Goal: Task Accomplishment & Management: Manage account settings

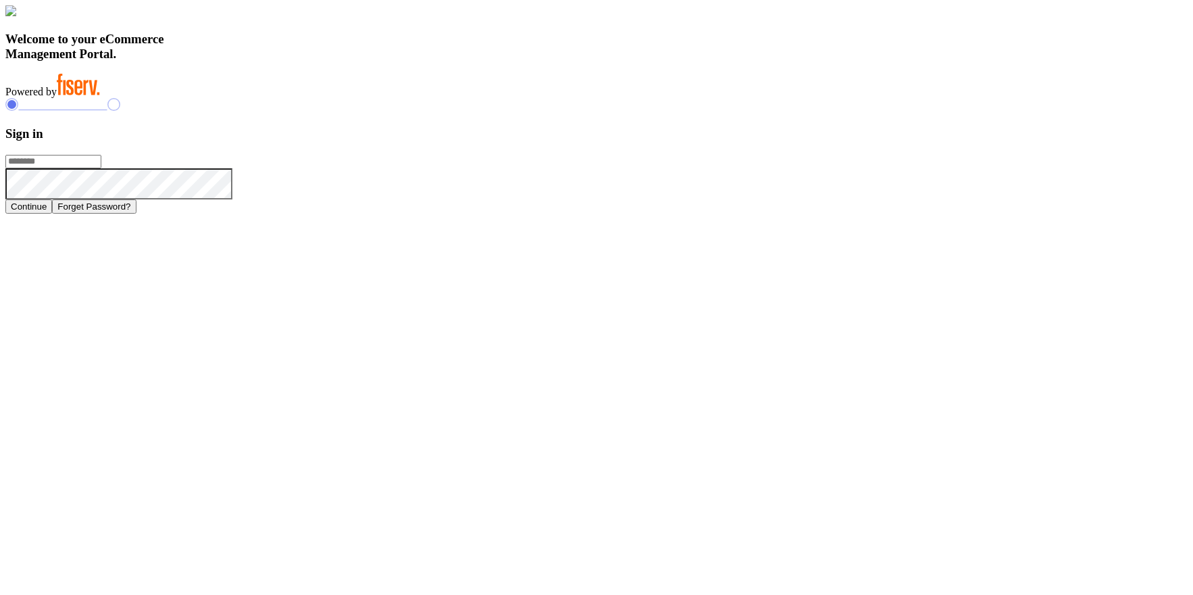
type input "**********"
click at [101, 168] on input "**********" at bounding box center [53, 162] width 96 height 14
click at [892, 114] on div at bounding box center [596, 106] width 1183 height 16
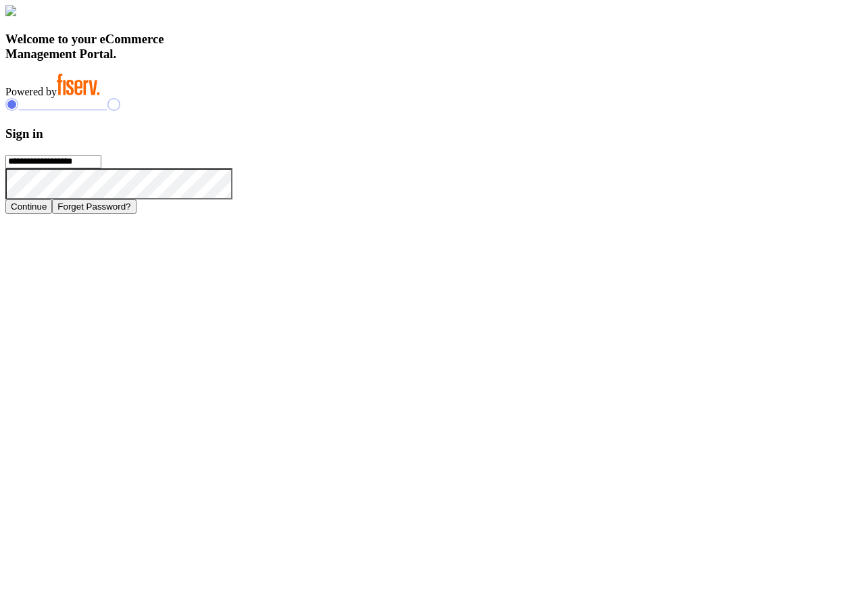
click at [724, 141] on h3 "Sign in" at bounding box center [421, 133] width 833 height 15
click at [101, 168] on input "**********" at bounding box center [53, 162] width 96 height 14
type input "**********"
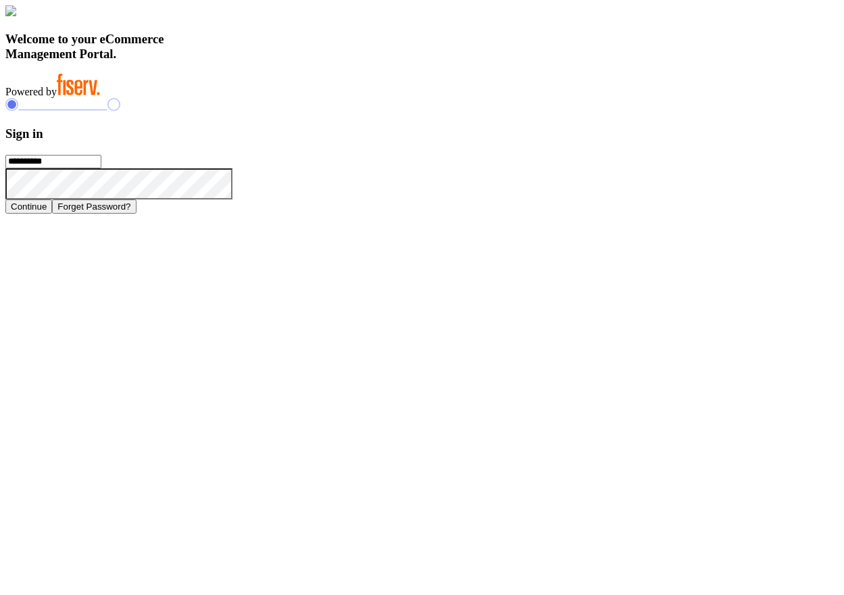
click at [52, 214] on button "Continue" at bounding box center [28, 206] width 47 height 14
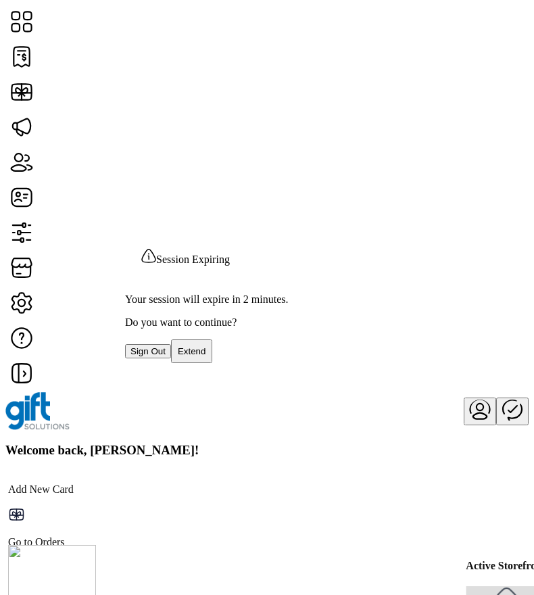
click at [206, 346] on span "Extend" at bounding box center [192, 351] width 28 height 10
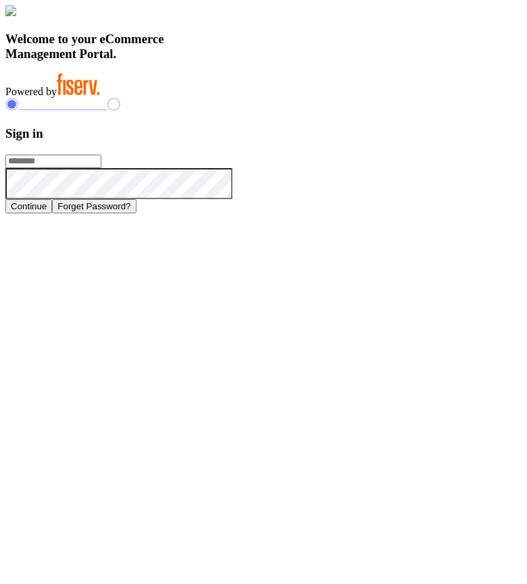
type input "**********"
click at [489, 214] on div "Continue Forget Password?" at bounding box center [263, 206] width 516 height 14
click at [52, 214] on button "Continue" at bounding box center [28, 206] width 47 height 14
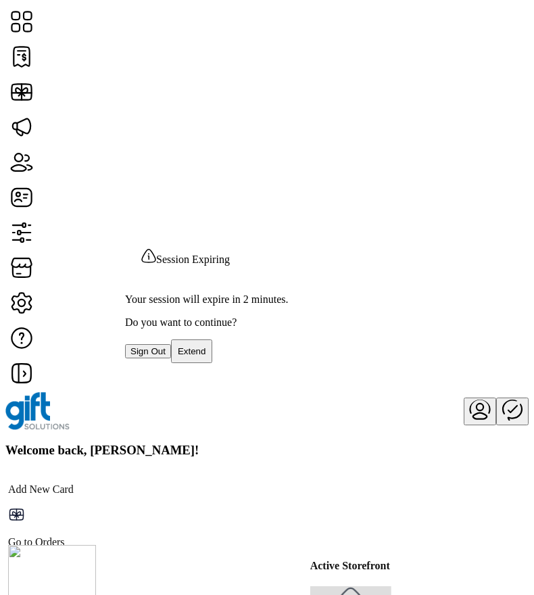
click at [206, 351] on span "Extend" at bounding box center [192, 351] width 28 height 10
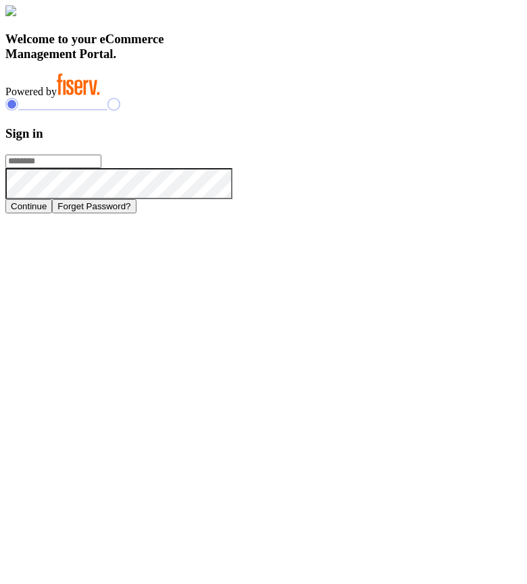
type input "**********"
click at [52, 214] on button "Continue" at bounding box center [28, 206] width 47 height 14
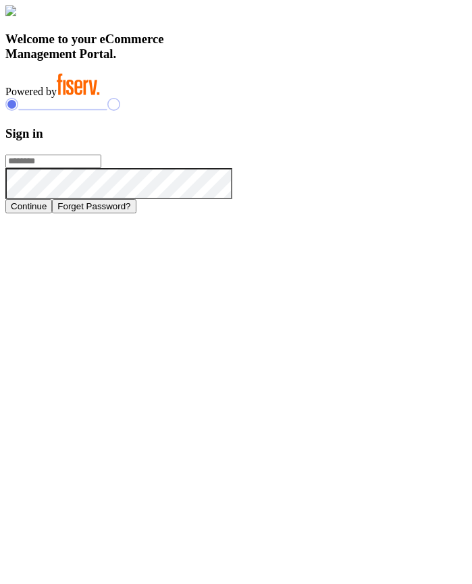
type input "**********"
click at [441, 214] on div "Continue Forget Password?" at bounding box center [236, 206] width 462 height 14
click at [52, 214] on button "Continue" at bounding box center [28, 206] width 47 height 14
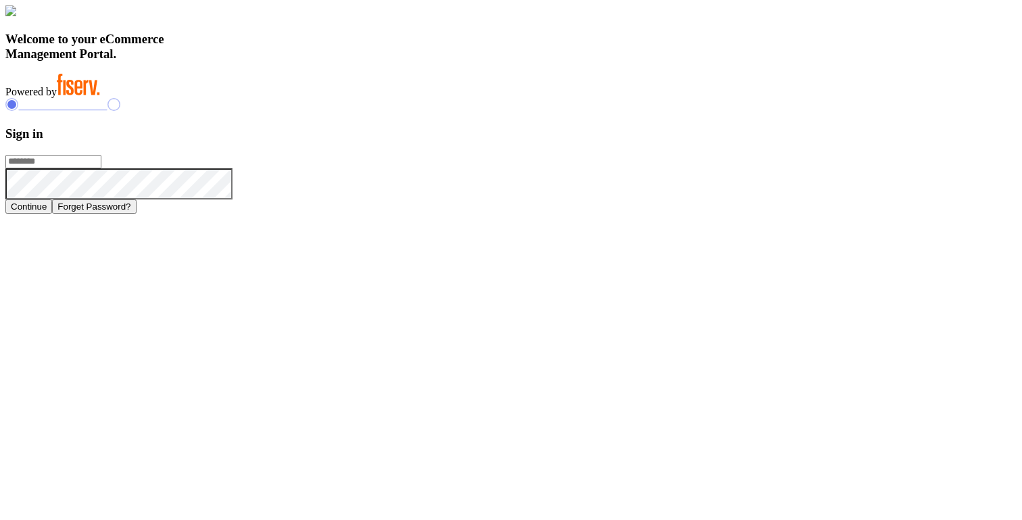
type input "**********"
click at [367, 61] on h3 "Welcome to your eCommerce Management Portal." at bounding box center [510, 47] width 1011 height 30
click at [371, 61] on h3 "Welcome to your eCommerce Management Portal." at bounding box center [510, 47] width 1011 height 30
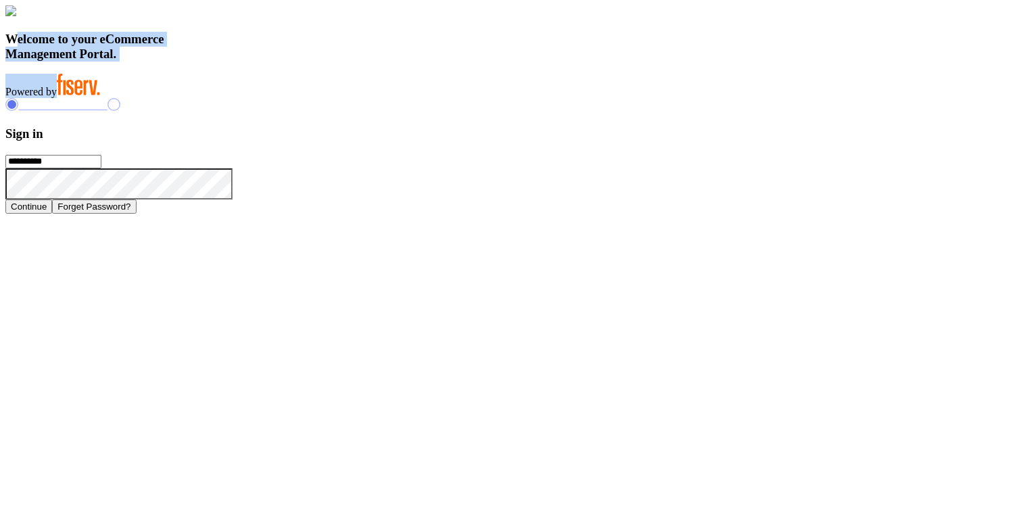
drag, startPoint x: 220, startPoint y: 343, endPoint x: 430, endPoint y: 451, distance: 236.0
click at [430, 98] on div "Welcome to your eCommerce Management Portal. Powered by" at bounding box center [510, 51] width 1011 height 93
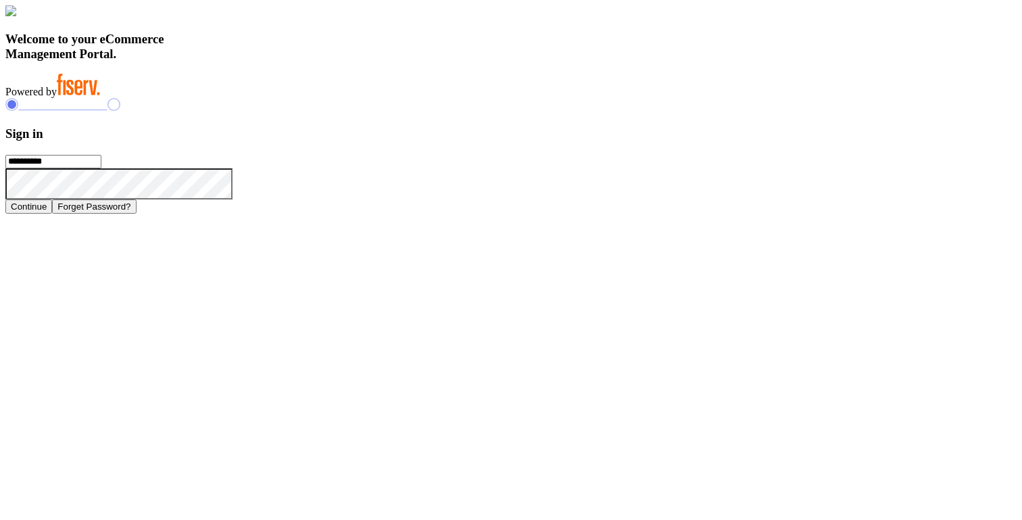
click at [686, 141] on h3 "Sign in" at bounding box center [510, 133] width 1011 height 15
drag, startPoint x: 686, startPoint y: 191, endPoint x: 801, endPoint y: 389, distance: 228.9
click at [801, 213] on div "**********" at bounding box center [510, 155] width 1011 height 115
click at [805, 213] on div "**********" at bounding box center [510, 155] width 1011 height 115
click at [101, 168] on input "**********" at bounding box center [53, 162] width 96 height 14
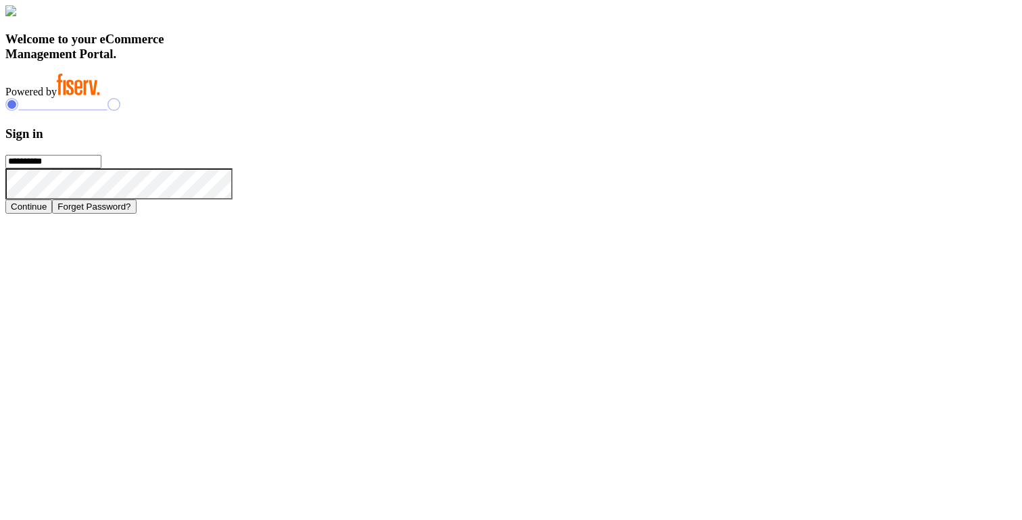
click at [101, 168] on input "**********" at bounding box center [53, 162] width 96 height 14
click at [52, 214] on button "Continue" at bounding box center [28, 206] width 47 height 14
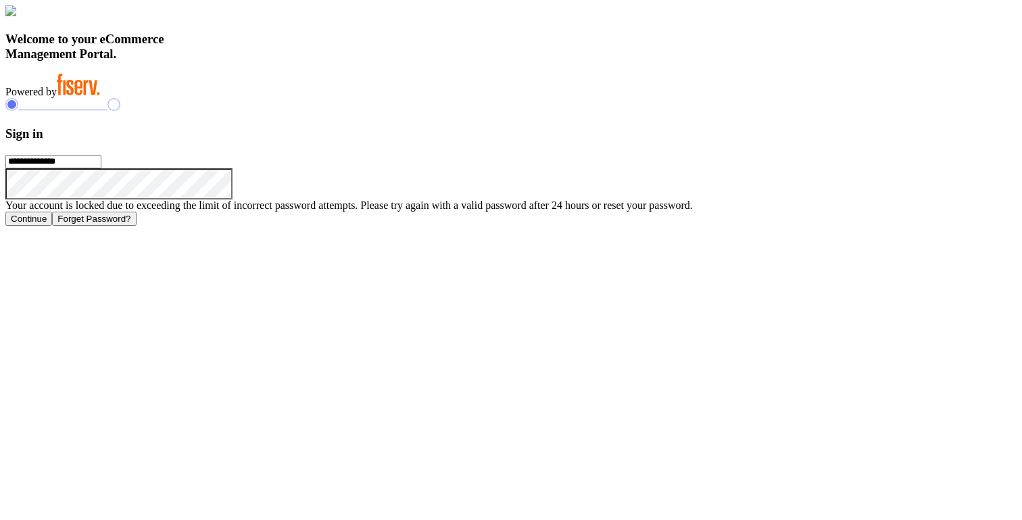
click at [101, 168] on input "**********" at bounding box center [53, 162] width 96 height 14
type input "**********"
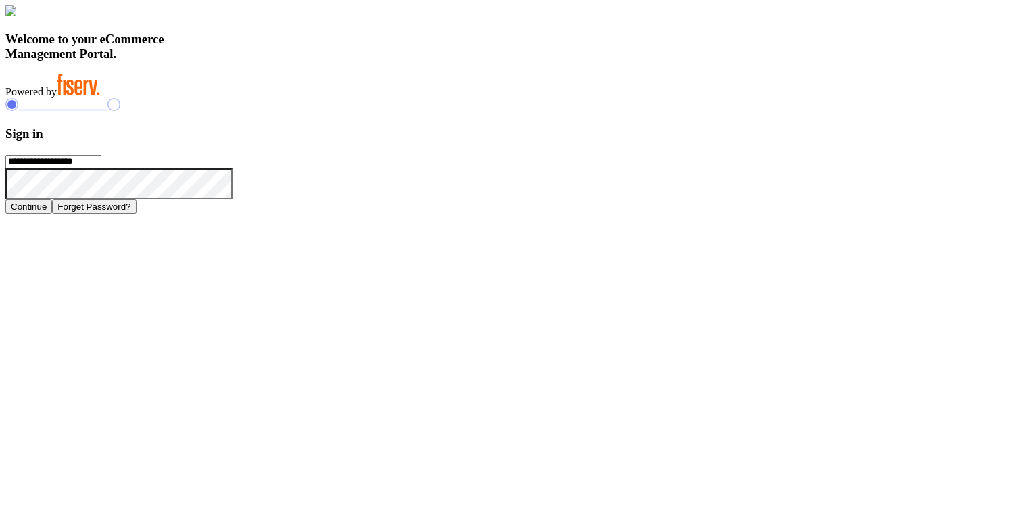
click at [52, 214] on button "Continue" at bounding box center [28, 206] width 47 height 14
click at [101, 168] on input "**********" at bounding box center [53, 162] width 96 height 14
type input "**********"
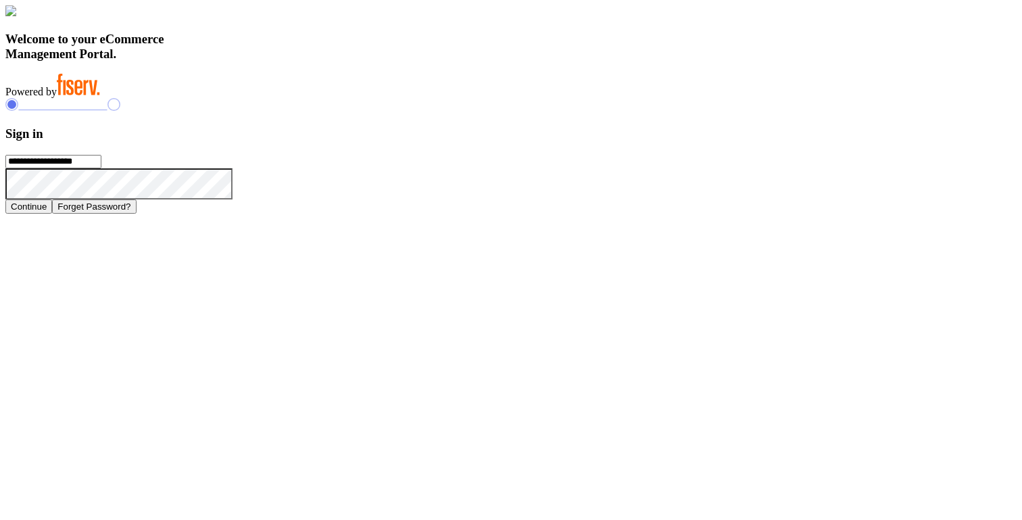
click at [52, 214] on button "Continue" at bounding box center [28, 206] width 47 height 14
type input "**********"
click at [889, 201] on div "**********" at bounding box center [510, 109] width 1011 height 208
click at [52, 214] on button "Continue" at bounding box center [28, 206] width 47 height 14
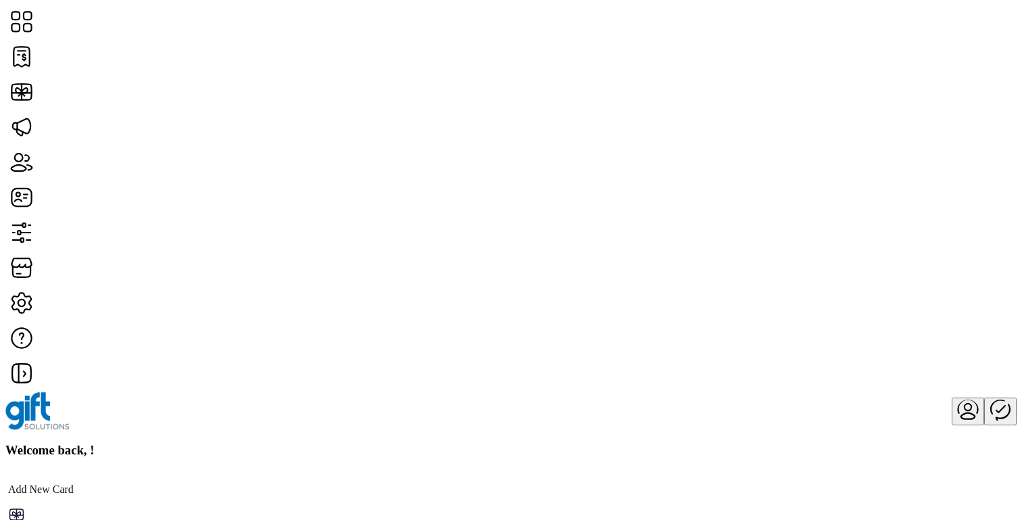
click at [991, 397] on icon "Publisher Panel" at bounding box center [1000, 408] width 19 height 22
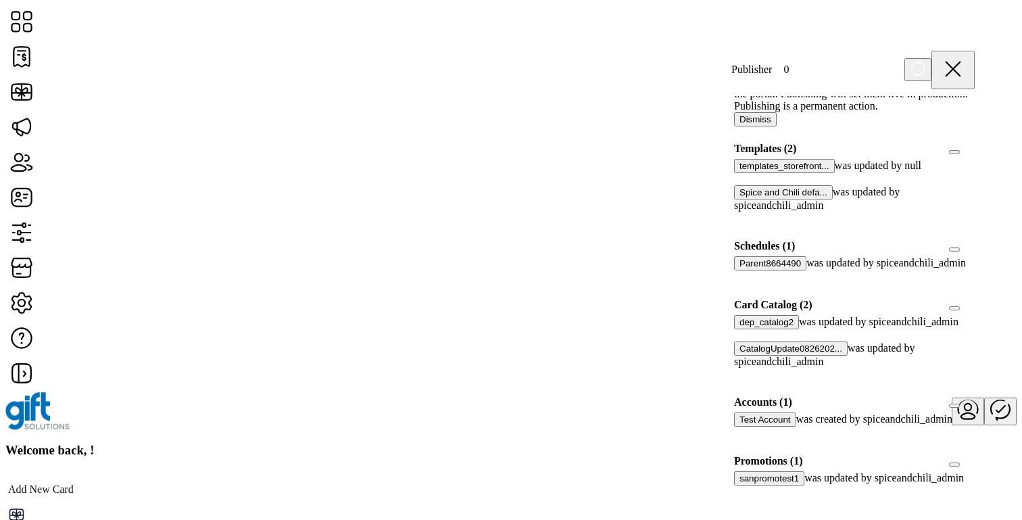
scroll to position [249, 0]
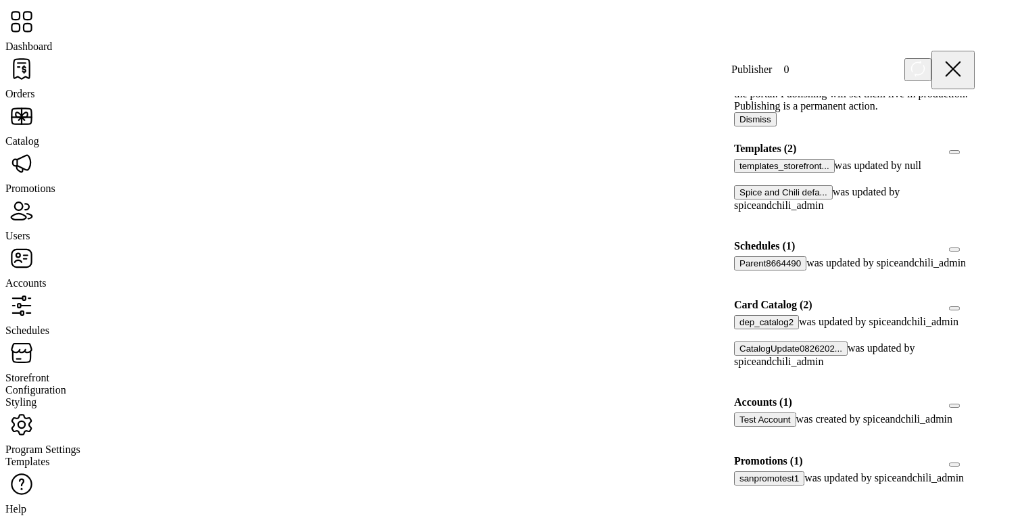
click at [49, 372] on span "Storefront" at bounding box center [27, 377] width 44 height 11
click at [66, 384] on span "Configuration" at bounding box center [35, 389] width 61 height 11
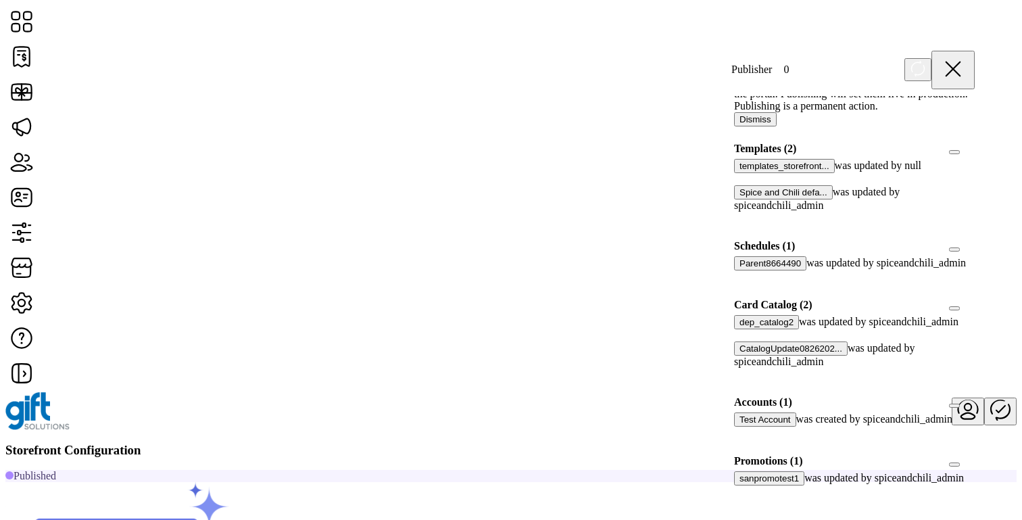
click at [969, 63] on icon at bounding box center [953, 69] width 32 height 32
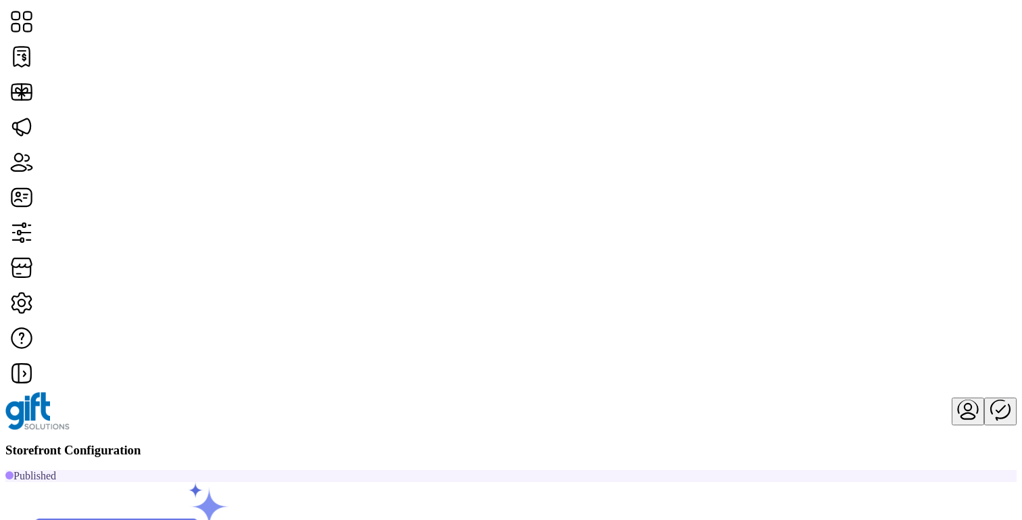
click at [873, 271] on span "Storefront Styling" at bounding box center [834, 265] width 78 height 11
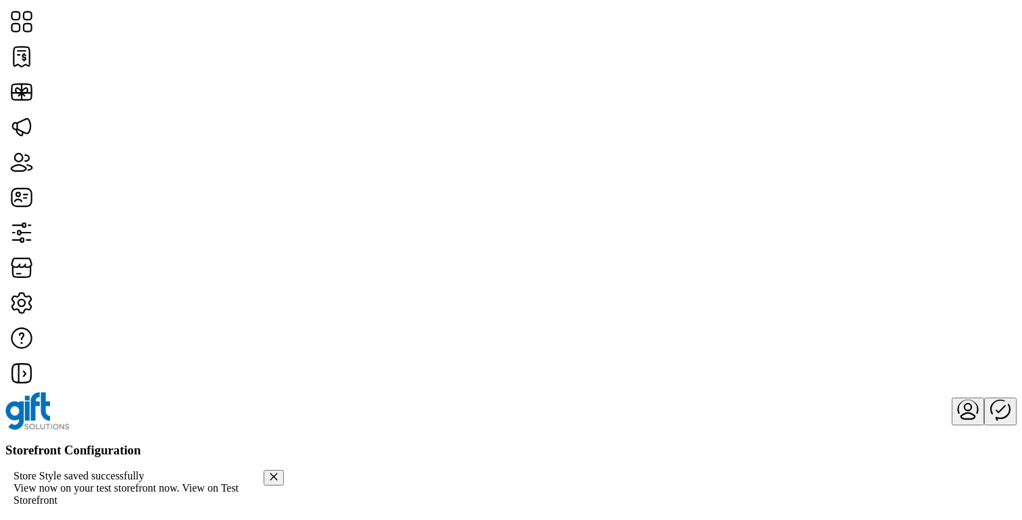
click at [984, 393] on icon "Publisher Panel" at bounding box center [1000, 409] width 32 height 32
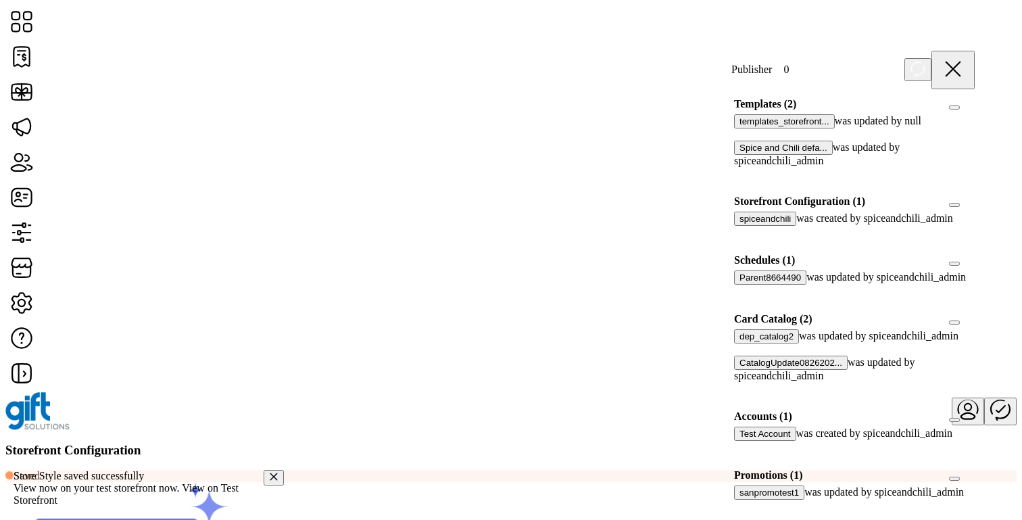
scroll to position [112, 0]
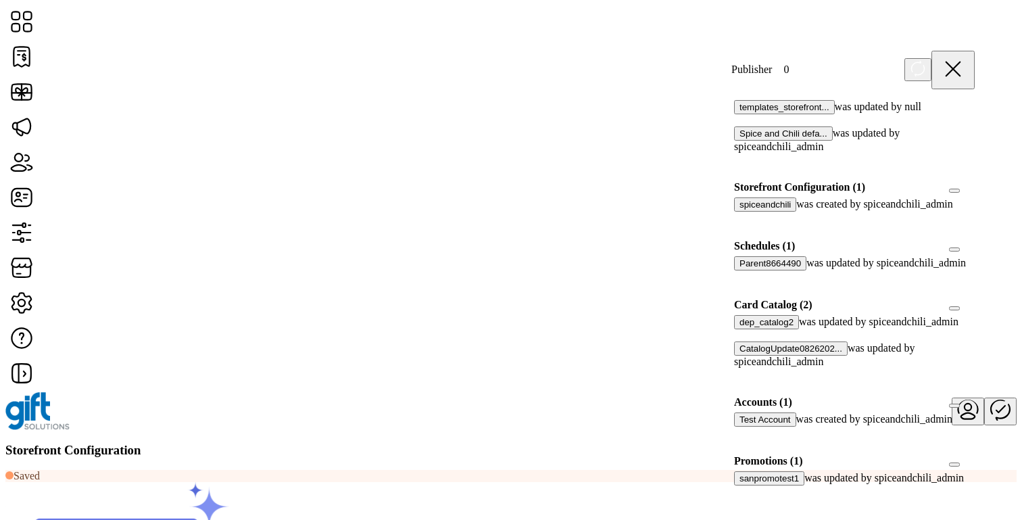
click at [774, 211] on button "spiceandchili" at bounding box center [765, 204] width 62 height 14
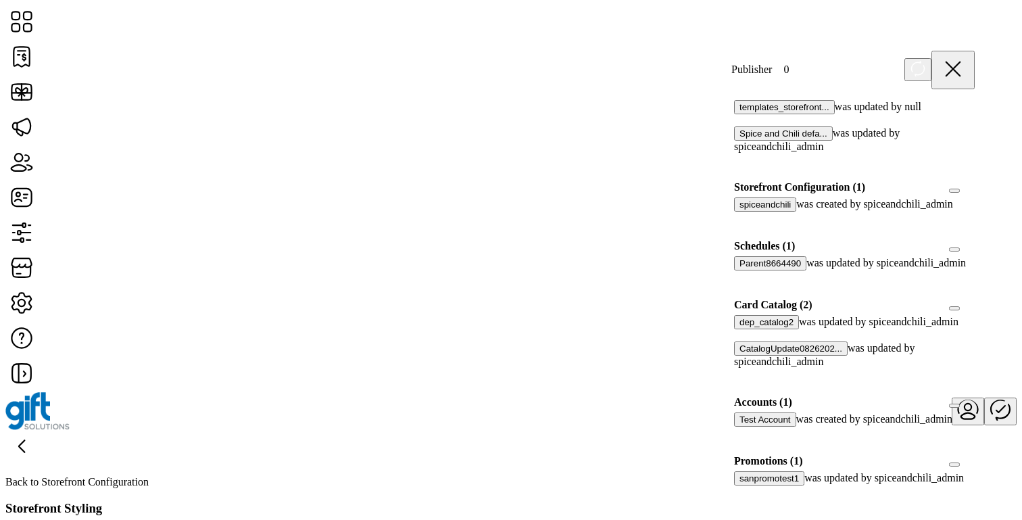
click at [967, 62] on icon at bounding box center [953, 69] width 32 height 32
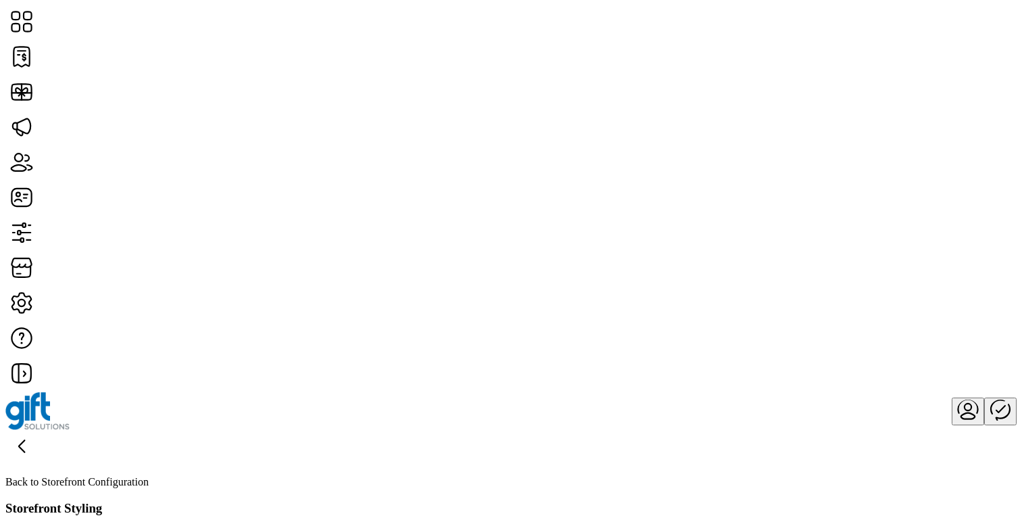
click at [24, 440] on icon at bounding box center [21, 446] width 5 height 12
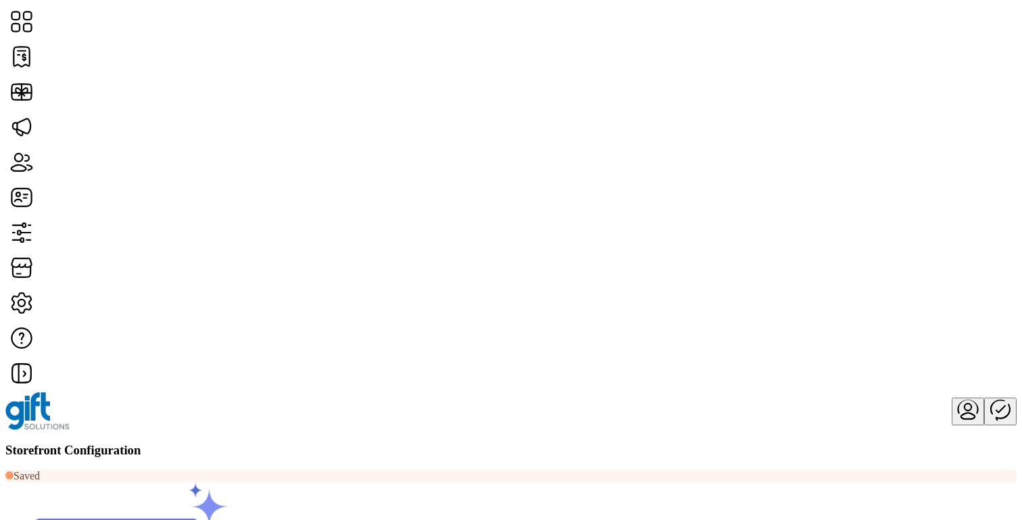
click at [890, 282] on span "Card Display Settings" at bounding box center [842, 276] width 95 height 11
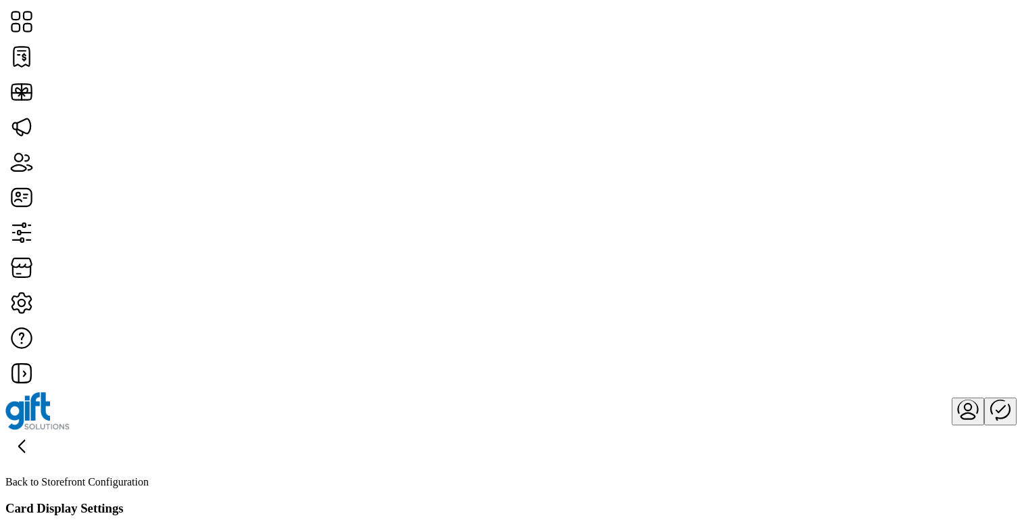
scroll to position [32, 0]
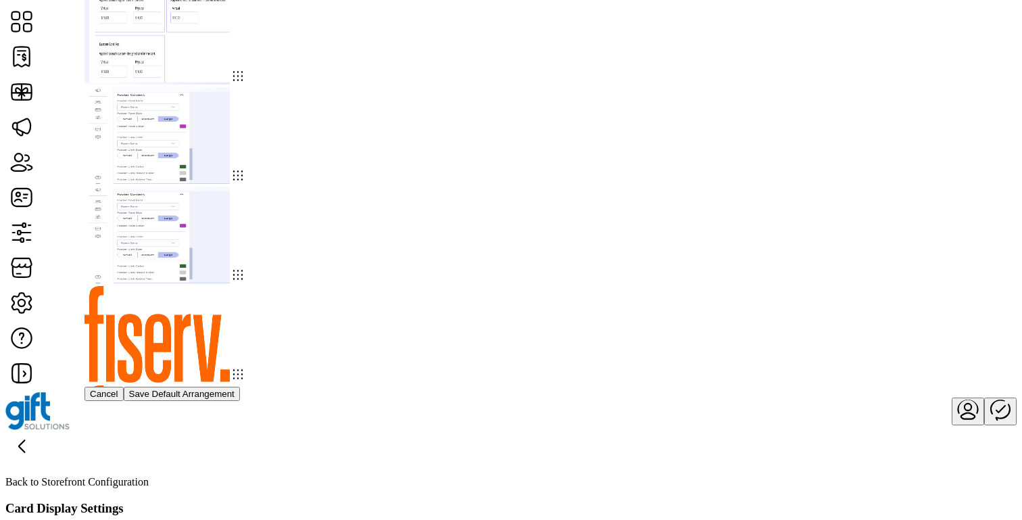
click at [230, 286] on img at bounding box center [156, 334] width 145 height 97
drag, startPoint x: 678, startPoint y: 143, endPoint x: 495, endPoint y: 124, distance: 184.7
click at [496, 124] on div at bounding box center [510, 484] width 853 height 993
click at [230, 186] on img at bounding box center [156, 234] width 145 height 97
drag, startPoint x: 495, startPoint y: 124, endPoint x: 332, endPoint y: 108, distance: 163.0
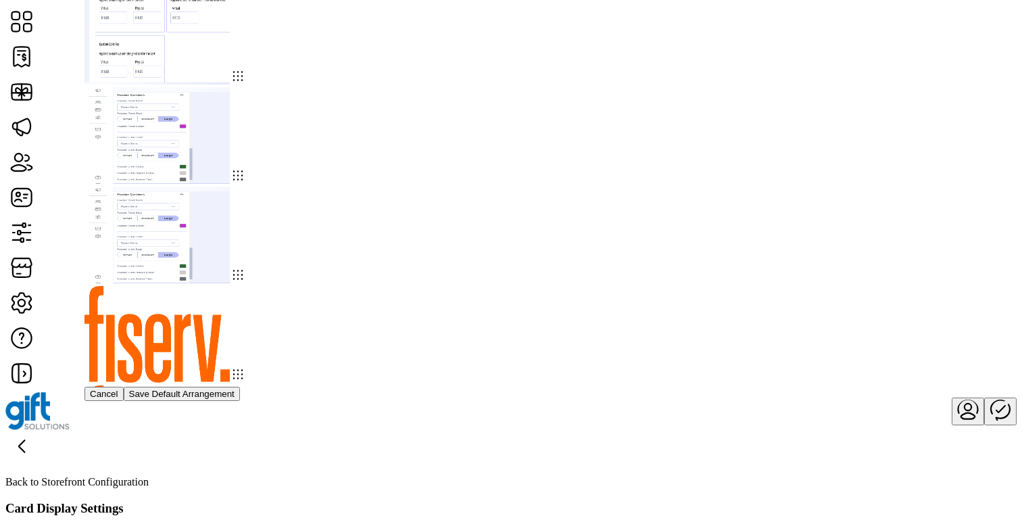
click at [332, 108] on div at bounding box center [510, 484] width 853 height 993
click at [240, 401] on button "Save Default Arrangement" at bounding box center [182, 394] width 116 height 14
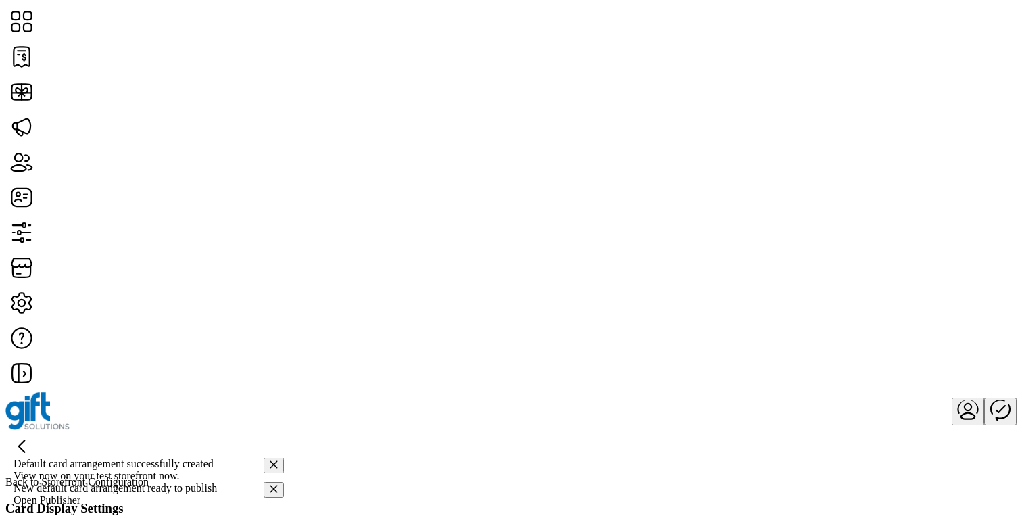
click at [984, 393] on icon "Publisher Panel" at bounding box center [1000, 409] width 32 height 32
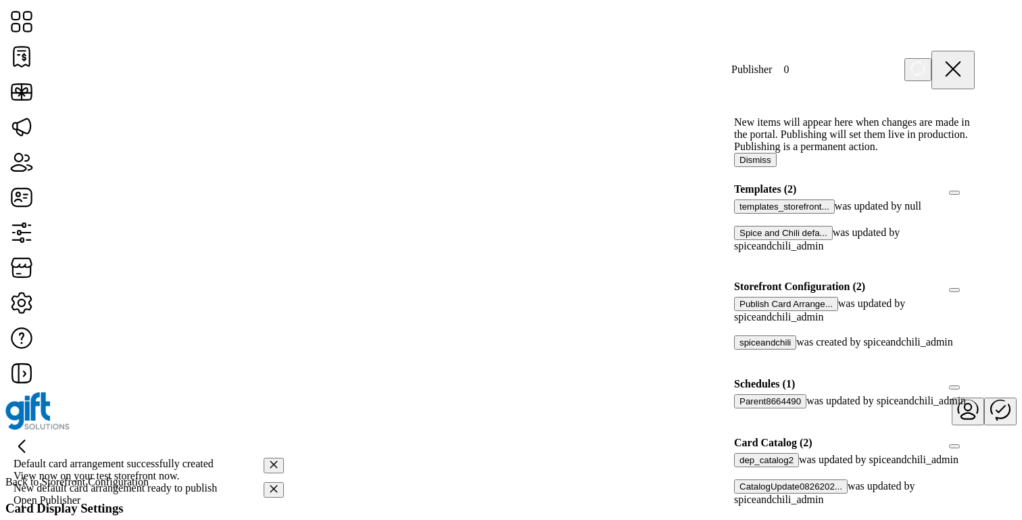
scroll to position [12, 0]
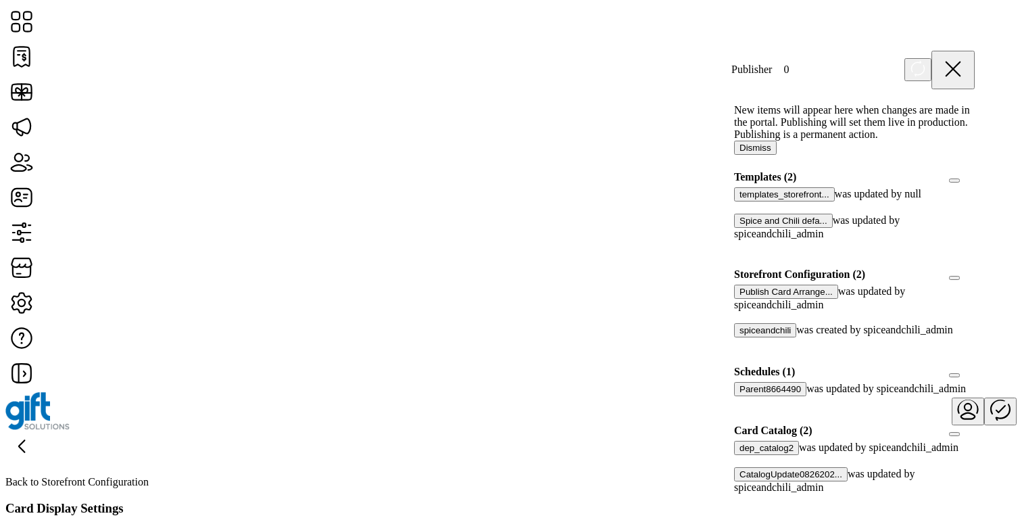
click at [780, 299] on button "Publish Card Arrange..." at bounding box center [786, 291] width 104 height 14
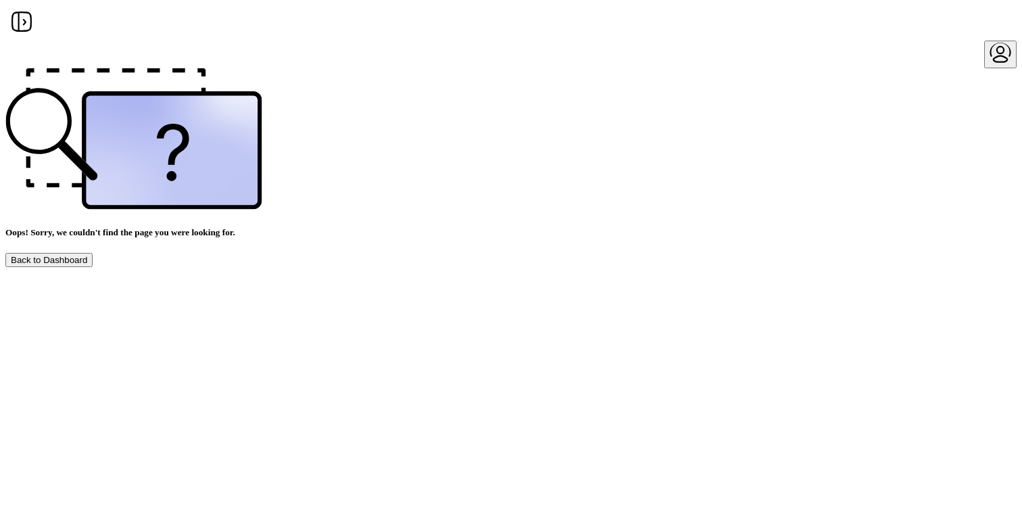
click at [984, 36] on icon "menu" at bounding box center [1000, 52] width 32 height 32
click at [843, 45] on div "Profile Sign Out" at bounding box center [510, 55] width 1011 height 28
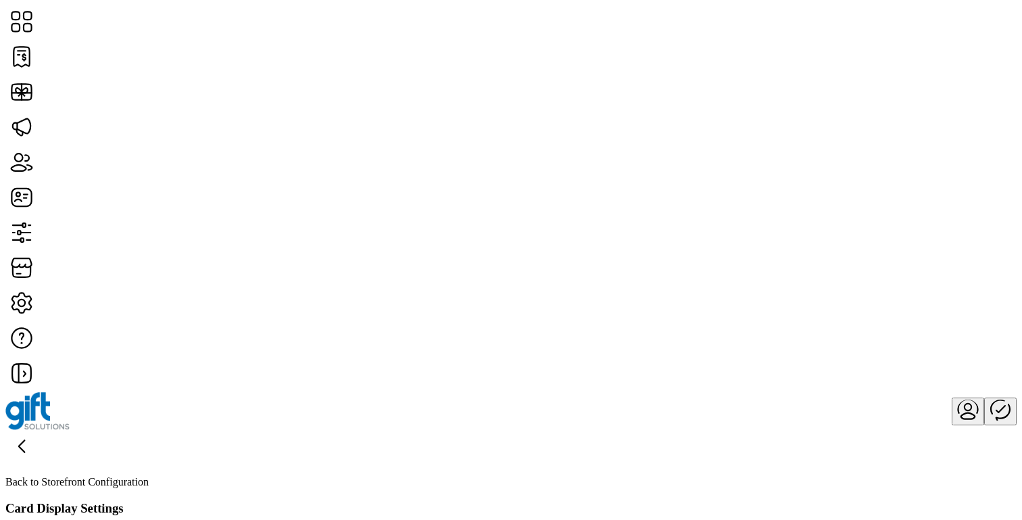
click at [984, 393] on icon "Publisher Panel" at bounding box center [1000, 409] width 32 height 32
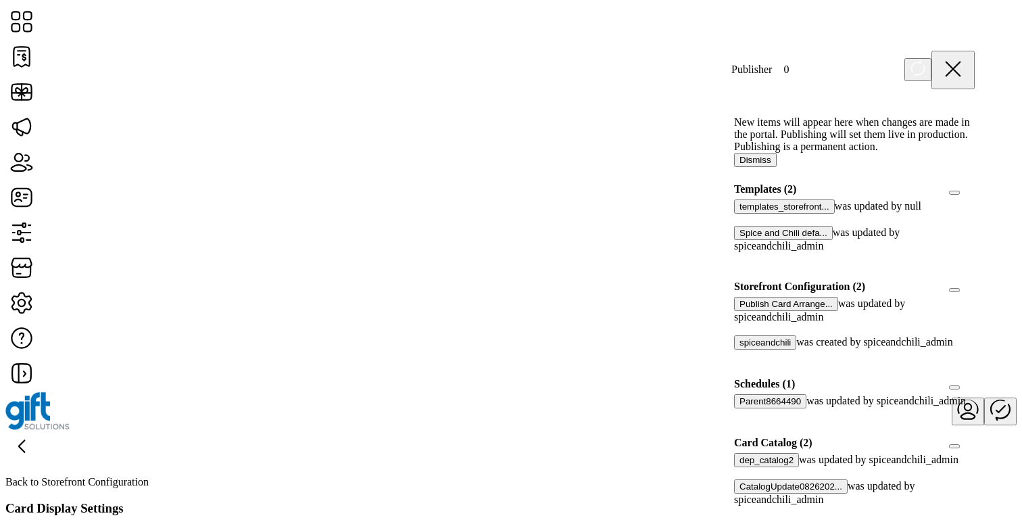
click at [776, 311] on button "Publish Card Arrange..." at bounding box center [786, 304] width 104 height 14
click at [406, 430] on div "Back to Storefront Configuration Card Display Settings" at bounding box center [510, 473] width 1011 height 86
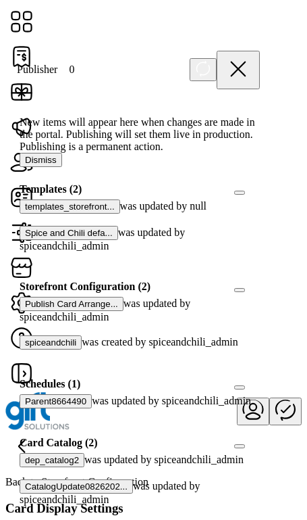
click at [210, 68] on icon at bounding box center [203, 68] width 13 height 15
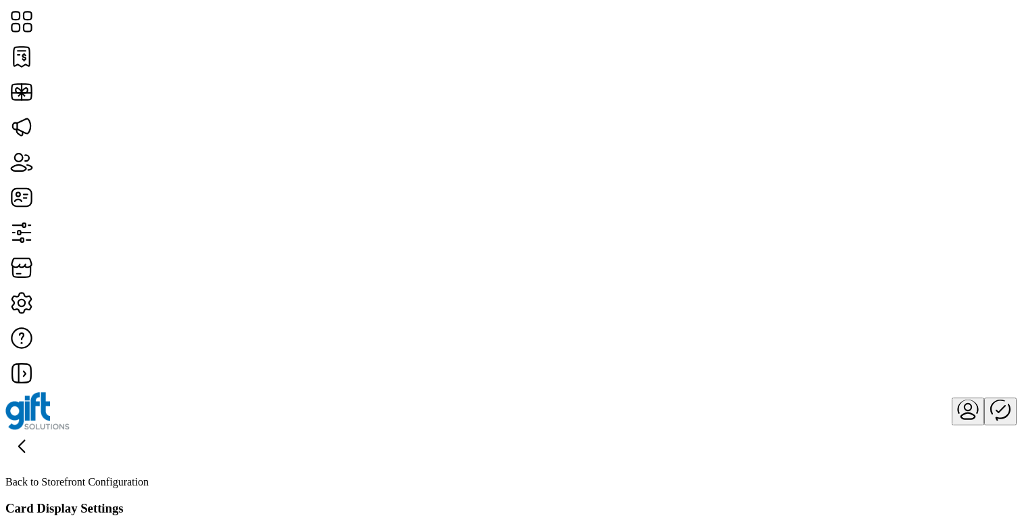
click at [307, 393] on icon "Publisher Panel" at bounding box center [1000, 409] width 32 height 32
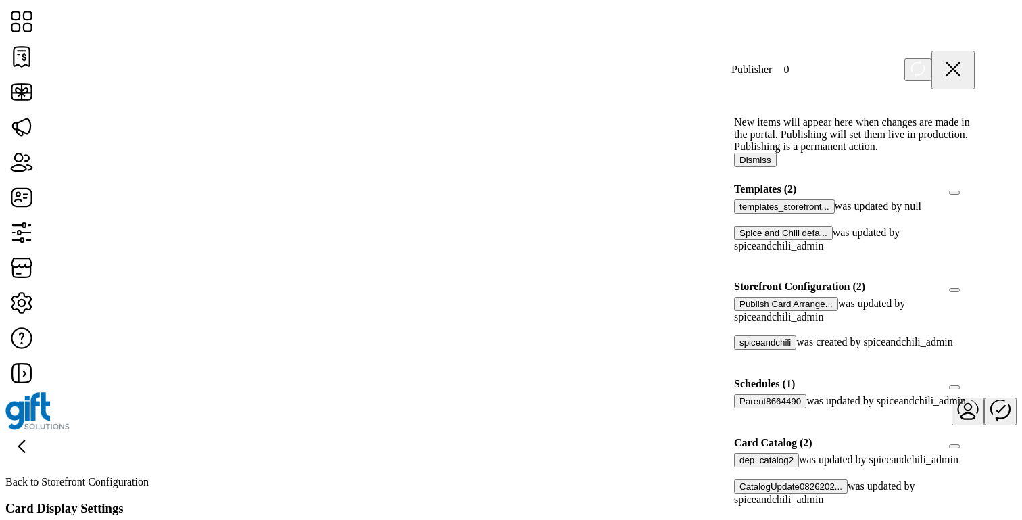
click at [307, 311] on button "Publish Card Arrange..." at bounding box center [786, 304] width 104 height 14
click at [24, 440] on icon at bounding box center [21, 446] width 5 height 12
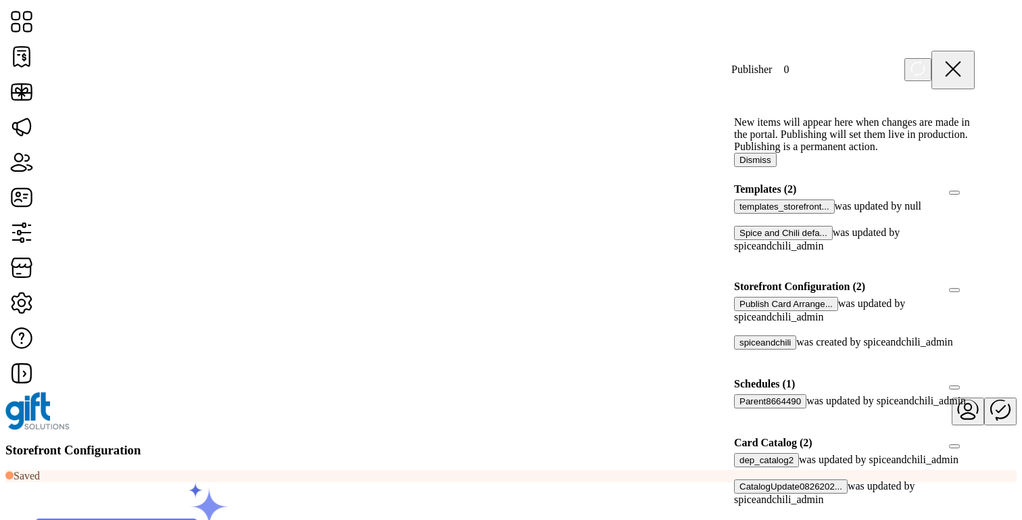
click at [307, 311] on button "Publish Card Arrange..." at bounding box center [786, 304] width 104 height 14
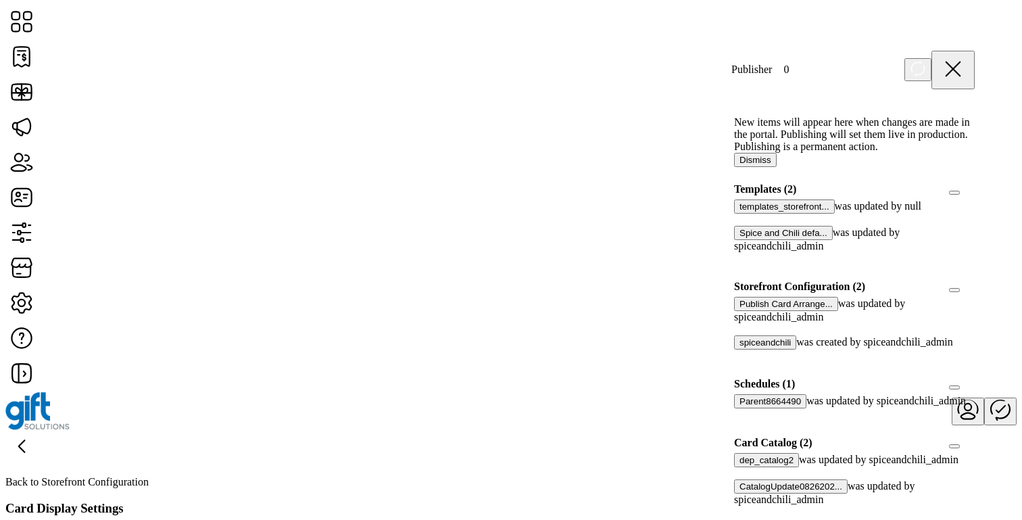
click at [307, 430] on div "Back to Storefront Configuration Card Display Settings" at bounding box center [510, 473] width 1011 height 86
click at [307, 61] on icon at bounding box center [953, 69] width 32 height 32
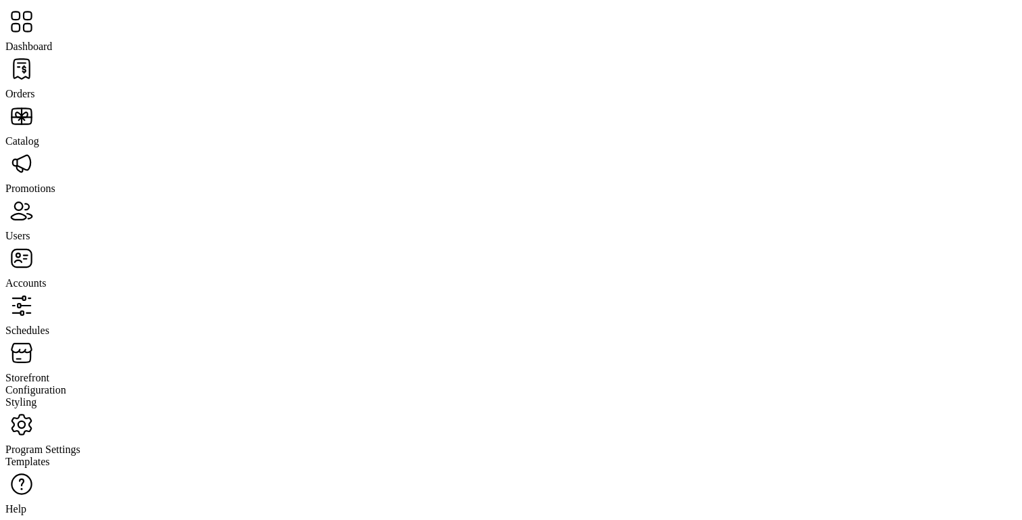
click at [49, 372] on span "Storefront" at bounding box center [27, 377] width 44 height 11
click at [66, 384] on span "Configuration" at bounding box center [35, 389] width 61 height 11
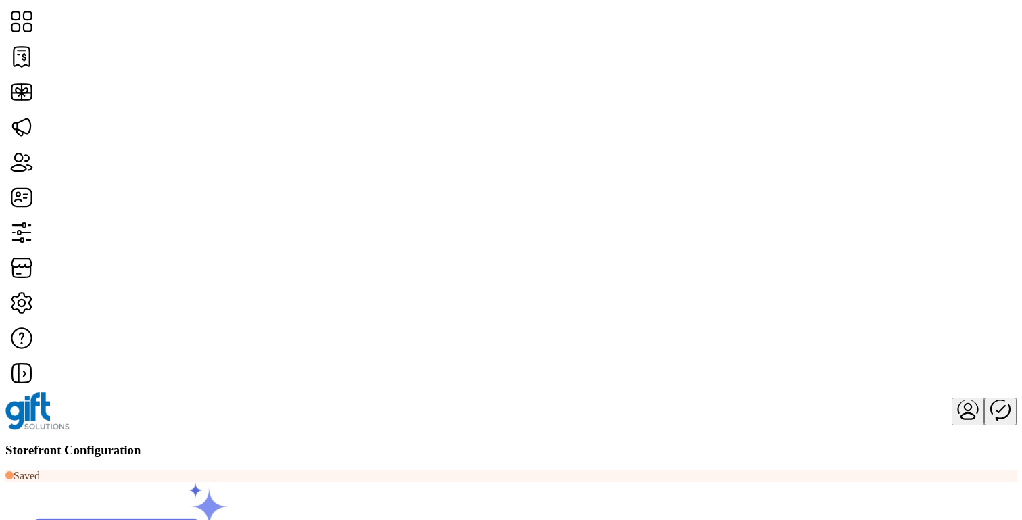
click at [307, 393] on icon "Publisher Panel" at bounding box center [1000, 409] width 32 height 32
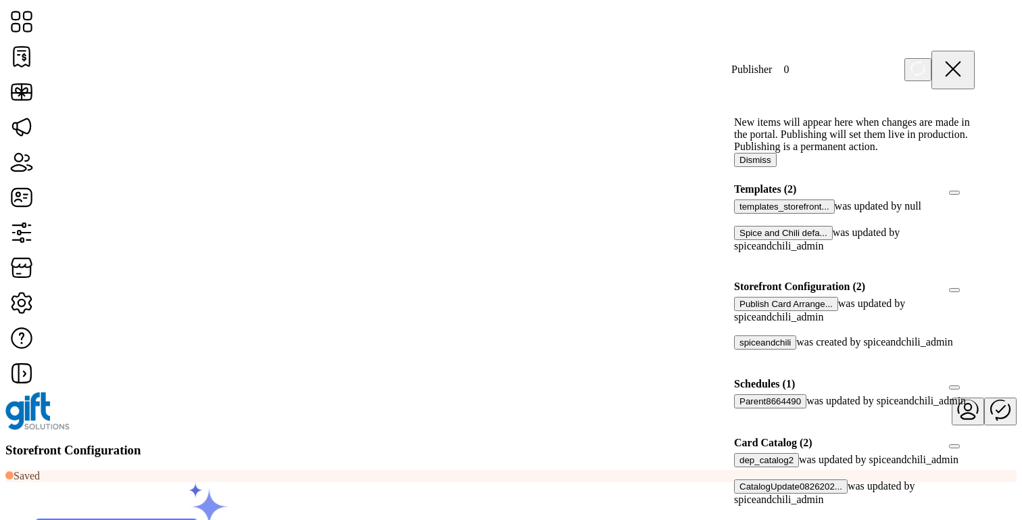
click at [307, 69] on icon at bounding box center [953, 69] width 32 height 32
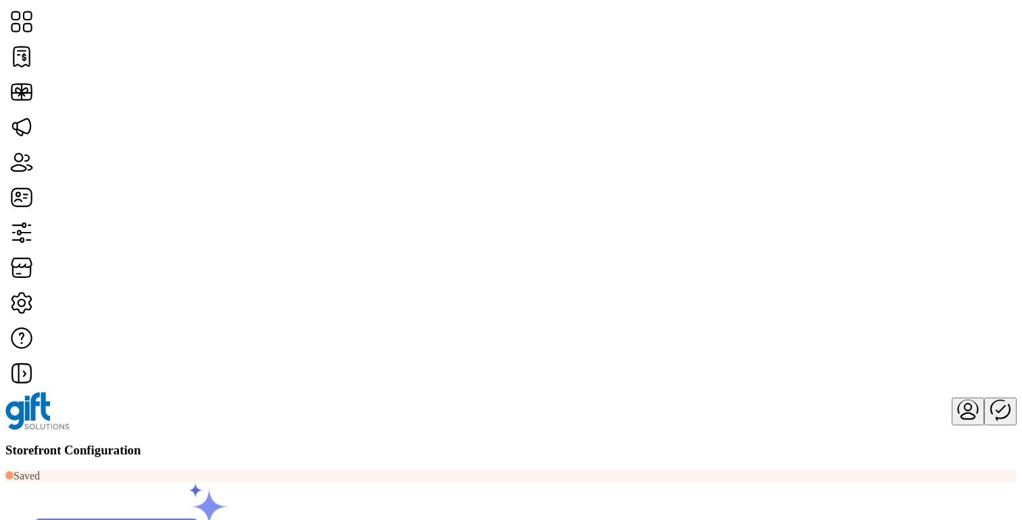
click at [307, 303] on span "Feature Settings" at bounding box center [830, 298] width 70 height 11
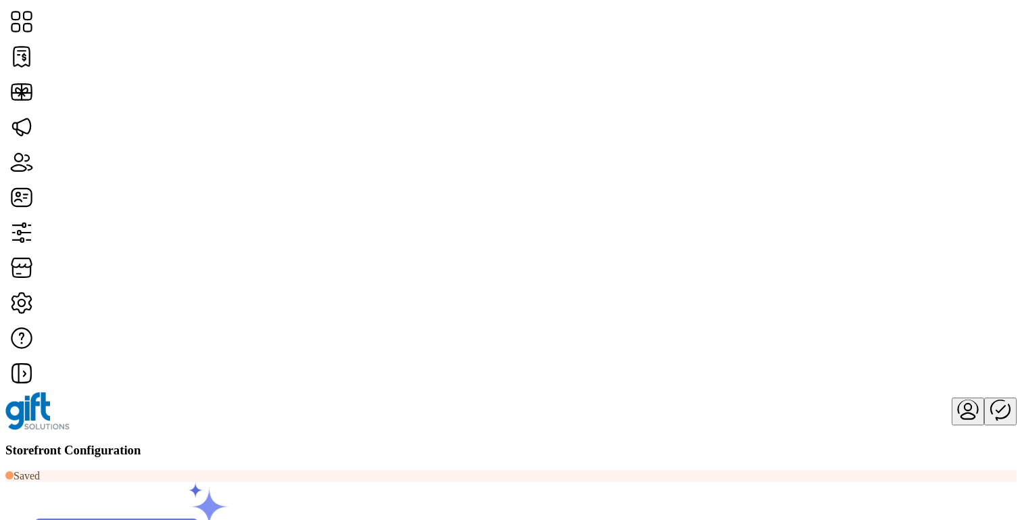
click at [307, 405] on icon "Publisher Panel" at bounding box center [1000, 408] width 9 height 7
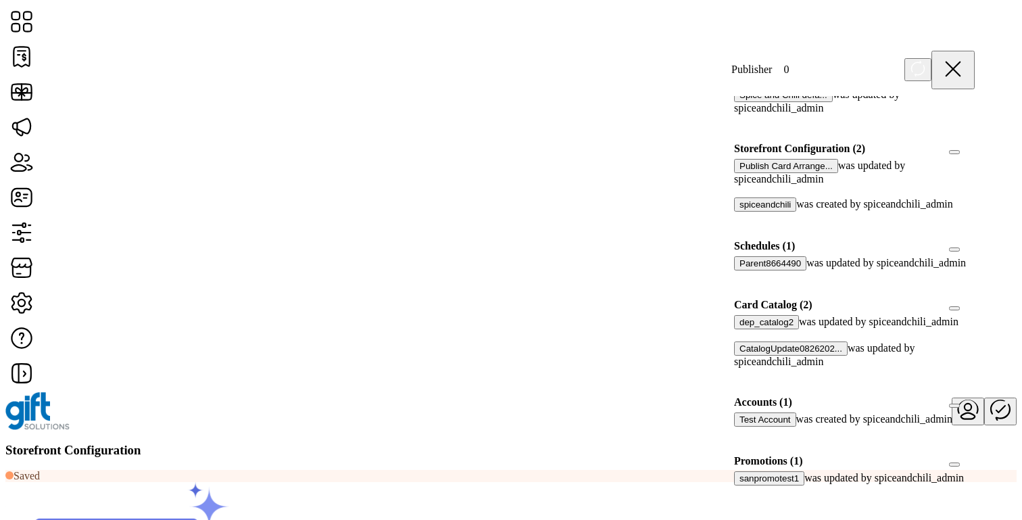
scroll to position [171, 0]
click at [307, 211] on button "spiceandchili" at bounding box center [765, 204] width 62 height 14
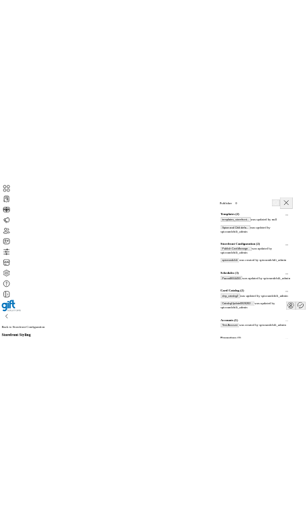
scroll to position [81, 0]
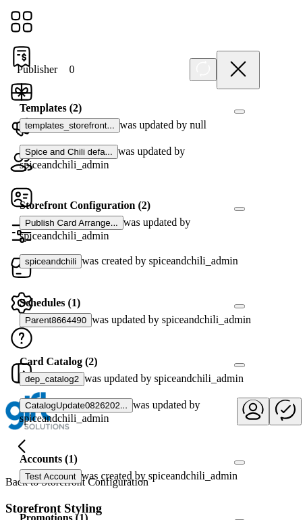
click at [211, 68] on icon at bounding box center [203, 68] width 16 height 17
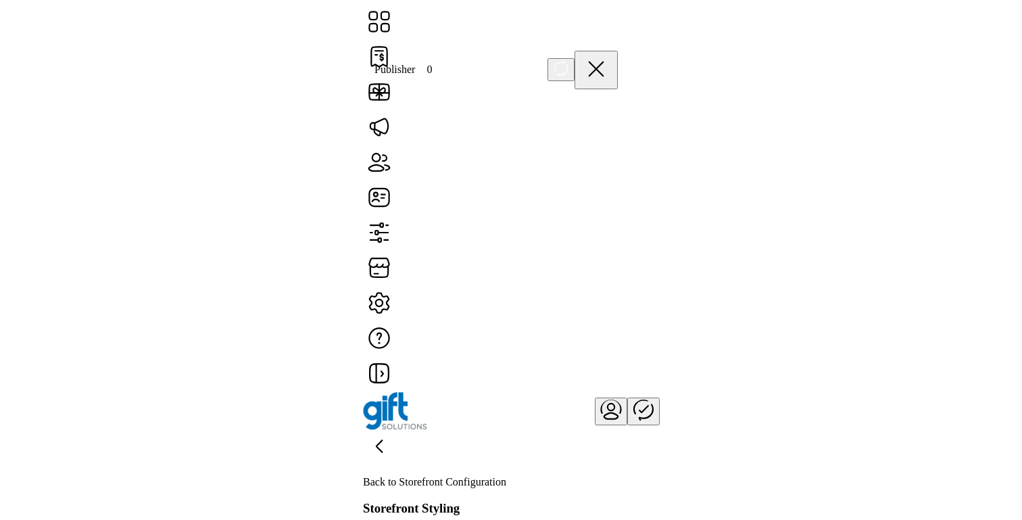
scroll to position [0, 0]
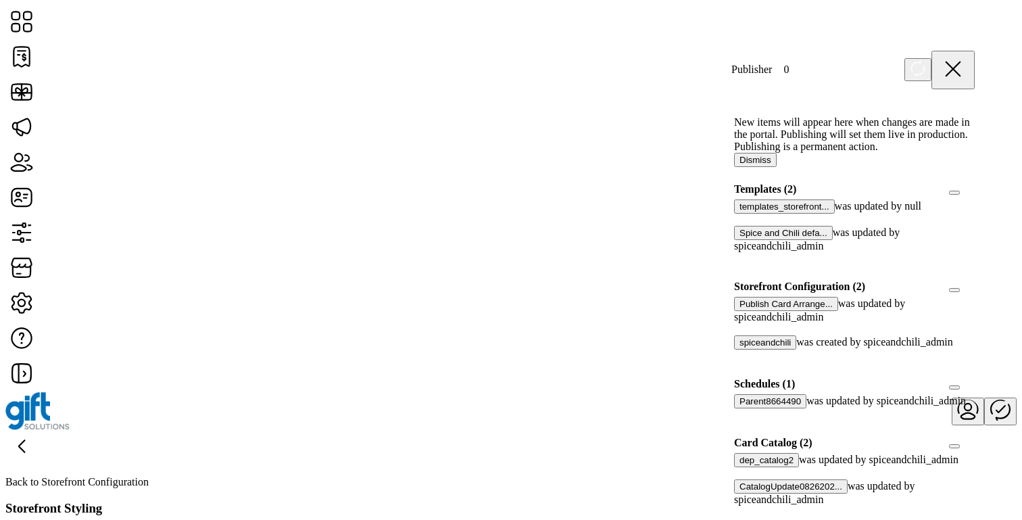
click at [24, 440] on icon at bounding box center [21, 446] width 5 height 12
click at [307, 66] on icon at bounding box center [953, 69] width 14 height 14
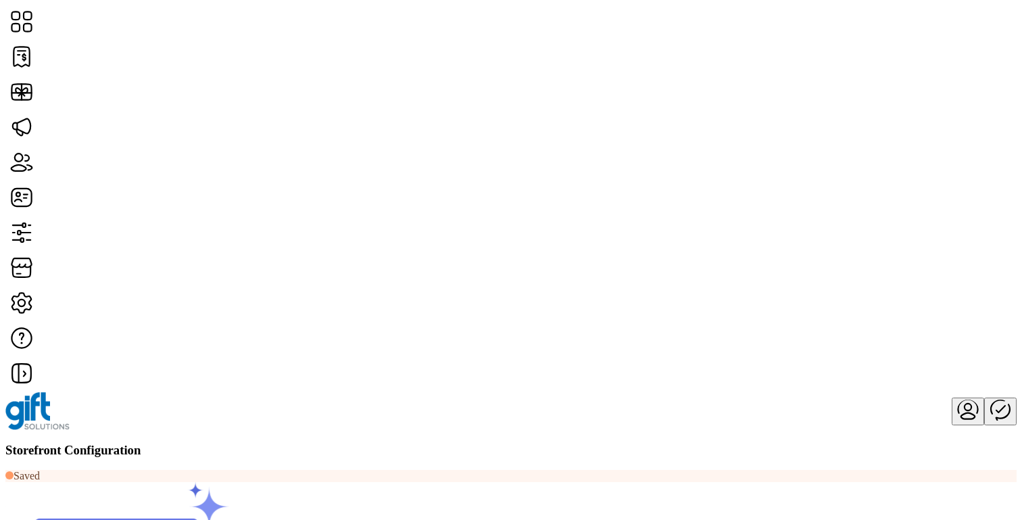
click at [307, 293] on span "Custom Messaging" at bounding box center [836, 287] width 83 height 11
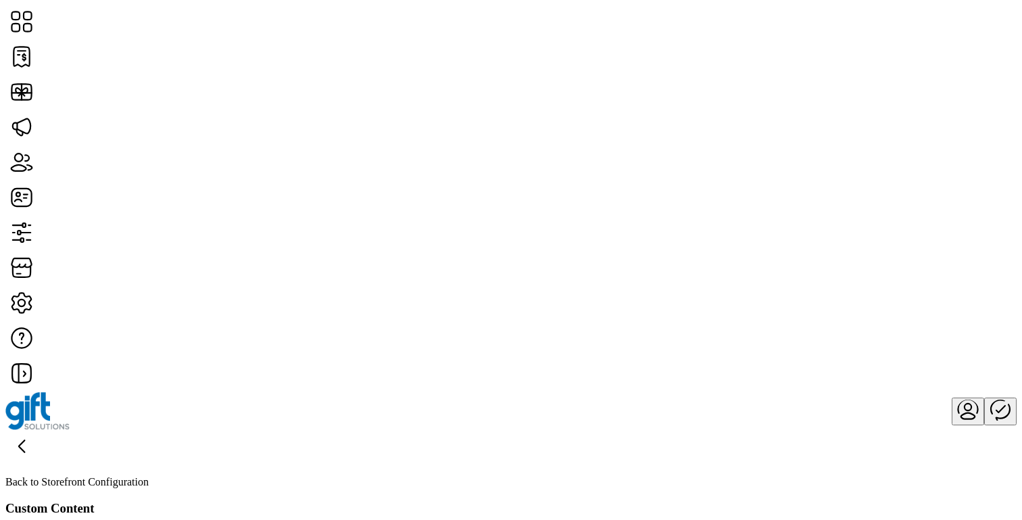
type input "**********"
click at [984, 393] on icon "Publisher Panel" at bounding box center [1000, 409] width 32 height 32
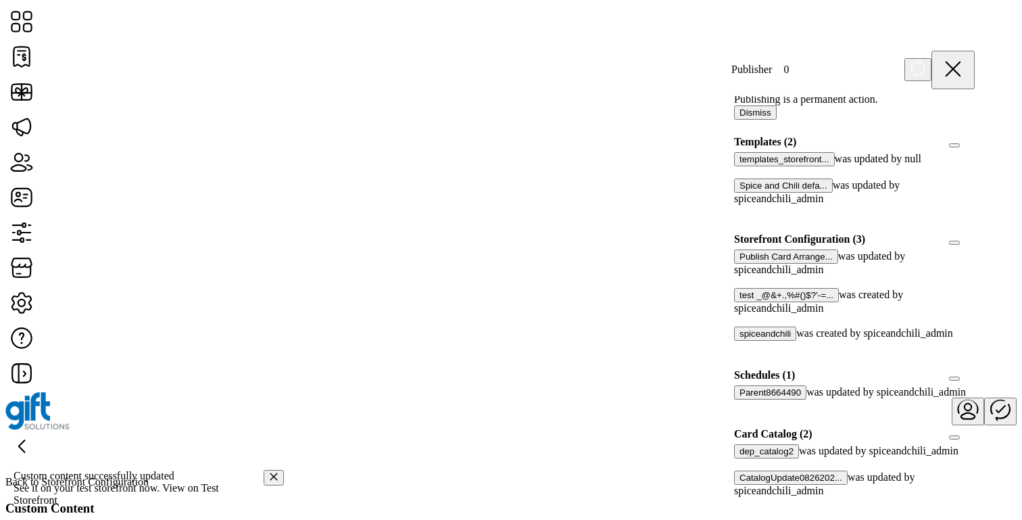
scroll to position [61, 0]
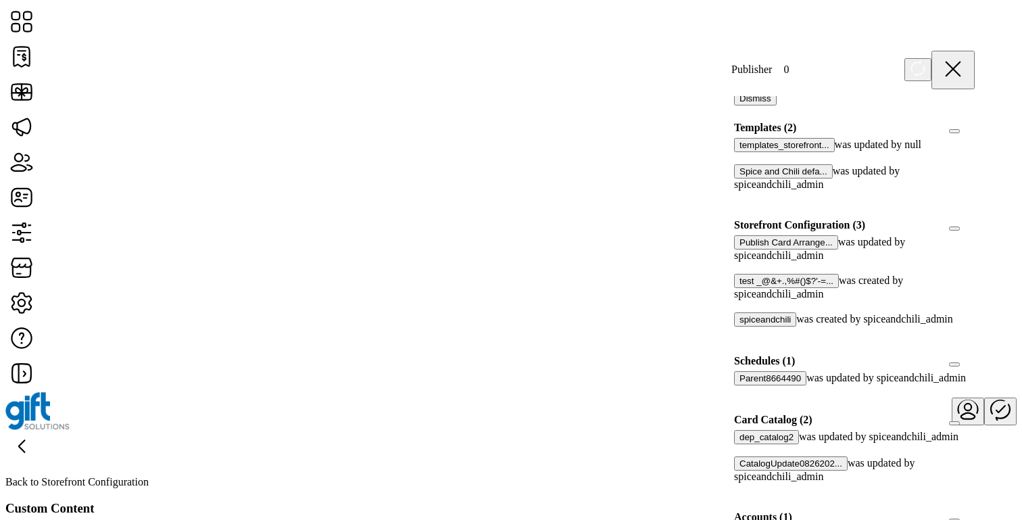
click at [795, 288] on button "test _@&+.,%#()$?'-=..." at bounding box center [786, 281] width 105 height 14
click at [38, 430] on icon at bounding box center [21, 446] width 32 height 32
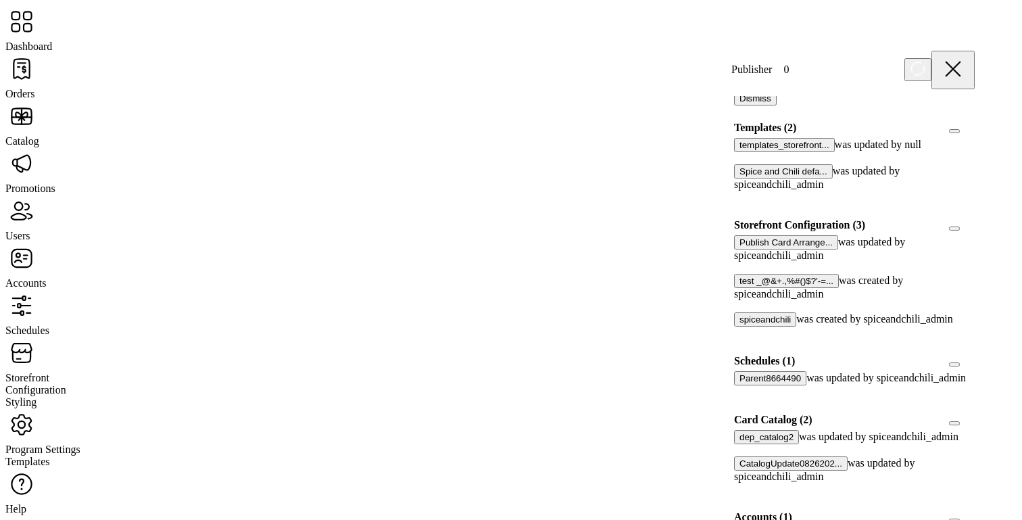
click at [52, 41] on span "Dashboard" at bounding box center [28, 46] width 47 height 11
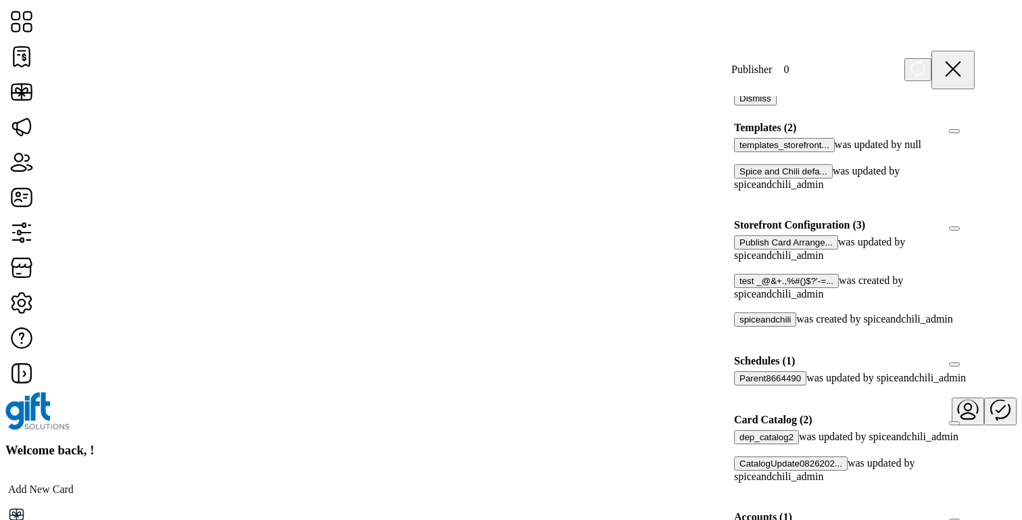
click at [792, 288] on button "test _@&+.,%#()$?'-=..." at bounding box center [786, 281] width 105 height 14
click at [38, 430] on icon at bounding box center [21, 446] width 32 height 32
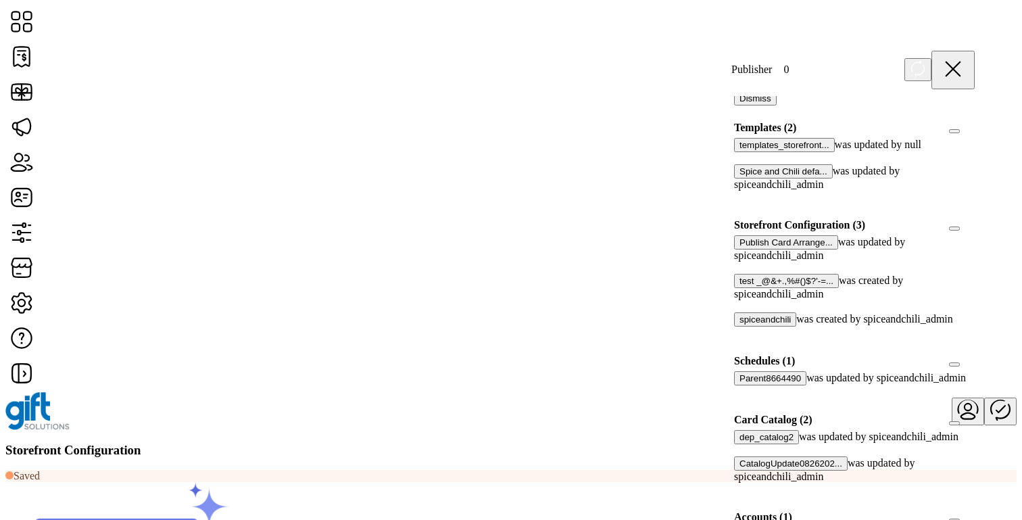
click at [960, 64] on icon at bounding box center [953, 69] width 14 height 14
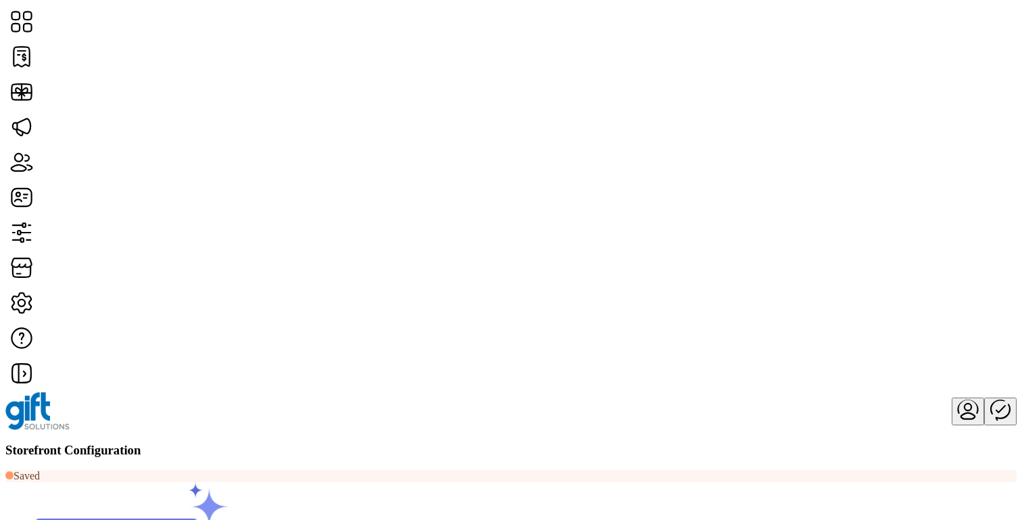
click at [866, 303] on span "Feature Settings" at bounding box center [830, 298] width 70 height 11
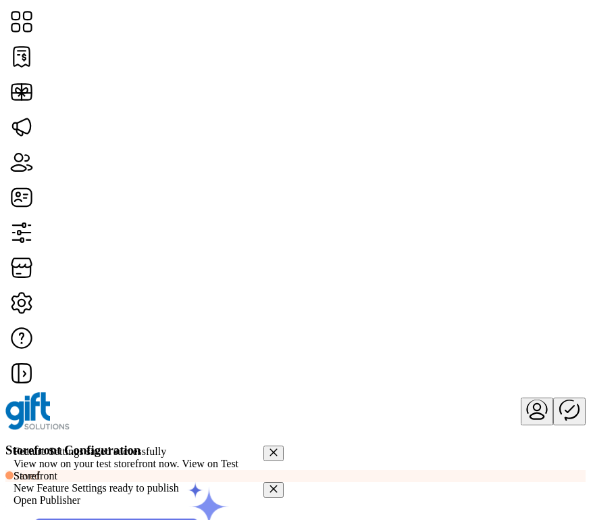
click at [94, 482] on div "New Feature Settings ready to publish" at bounding box center [139, 488] width 250 height 12
click at [553, 393] on icon "Publisher Panel" at bounding box center [569, 409] width 32 height 32
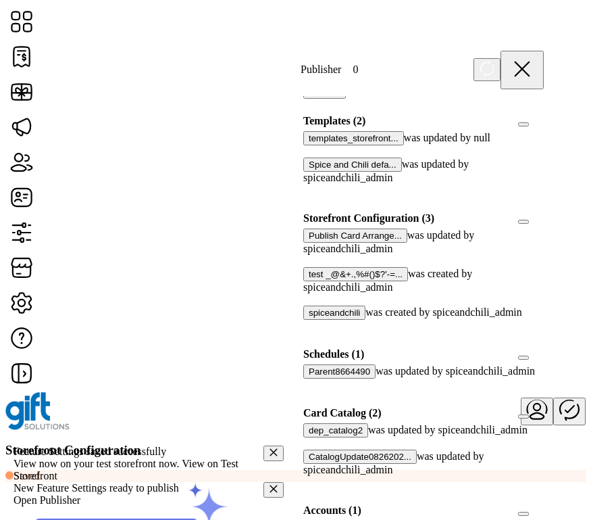
scroll to position [95, 0]
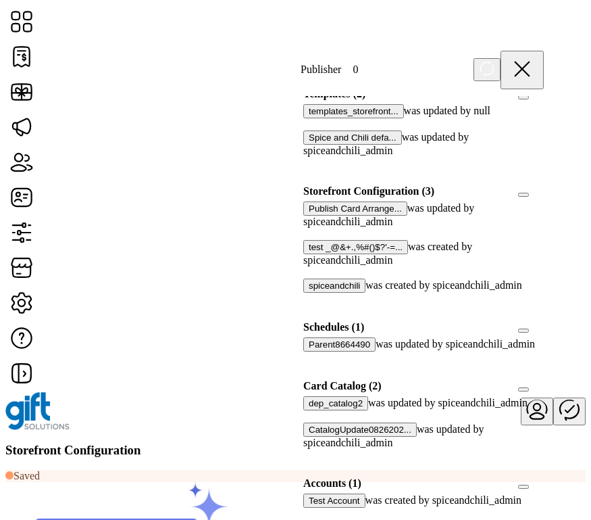
click at [351, 293] on button "spiceandchili" at bounding box center [334, 285] width 62 height 14
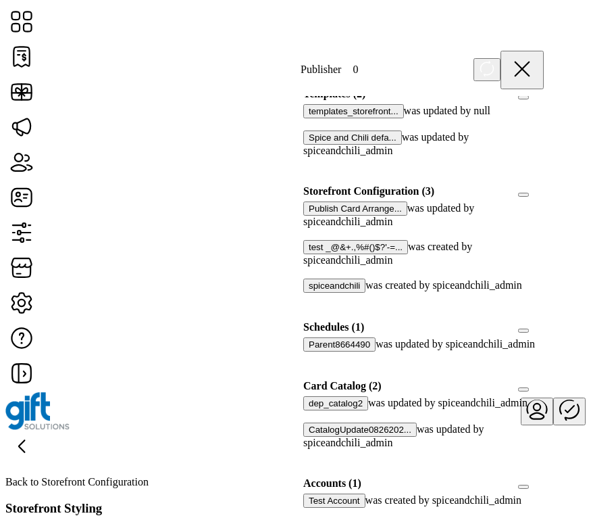
click at [539, 62] on icon at bounding box center [522, 69] width 32 height 32
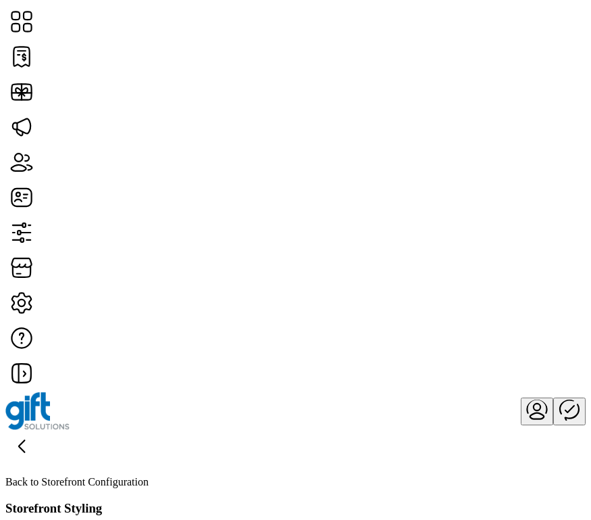
scroll to position [457, 0]
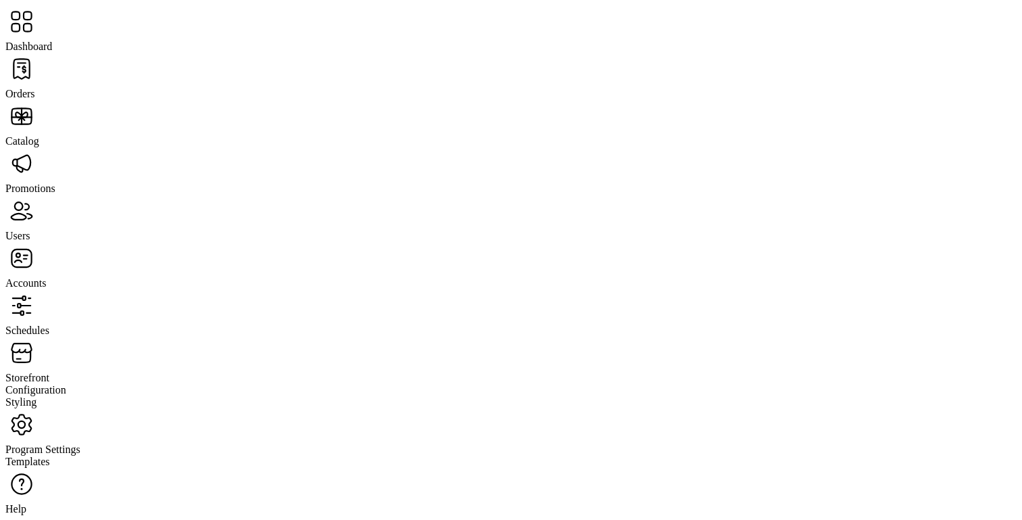
click at [55, 182] on span "Promotions" at bounding box center [30, 187] width 50 height 11
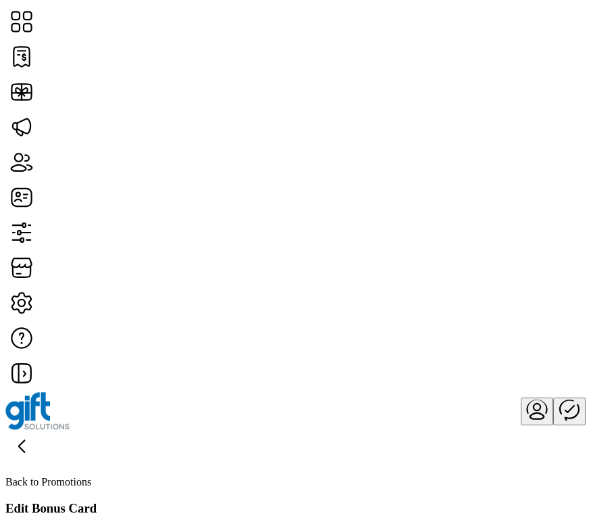
click at [24, 440] on icon at bounding box center [21, 446] width 5 height 12
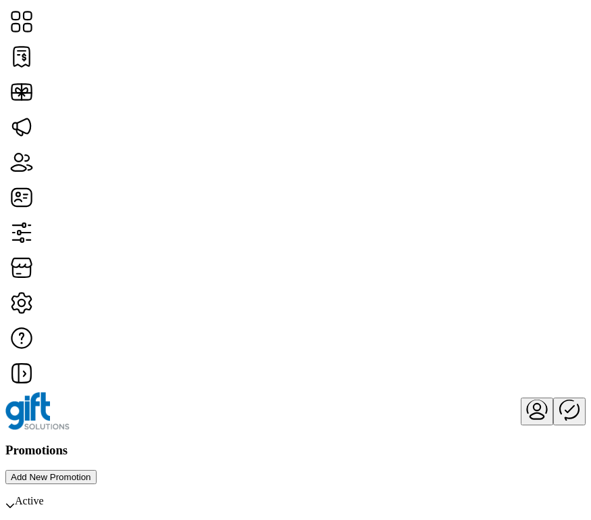
click at [91, 472] on span "Add New Promotion" at bounding box center [51, 477] width 80 height 10
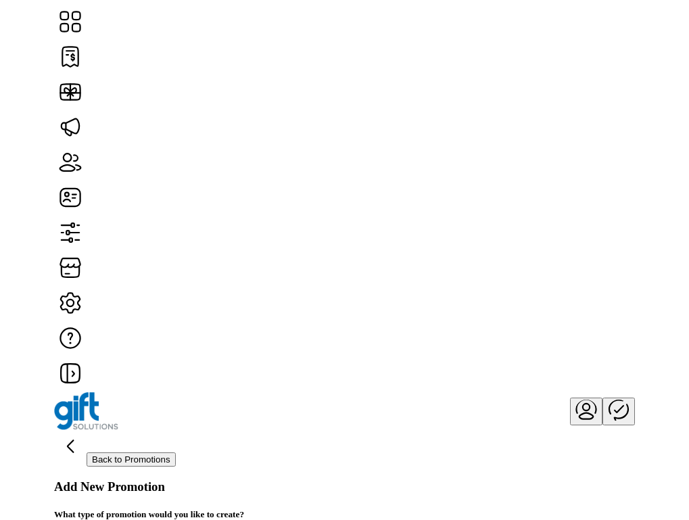
scroll to position [24, 0]
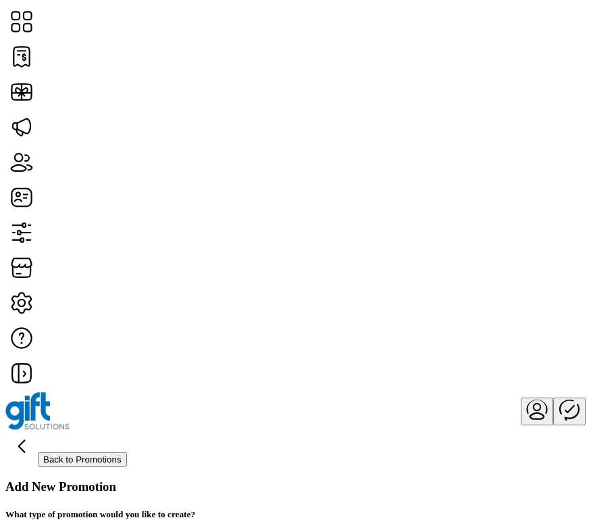
click at [38, 430] on icon at bounding box center [21, 446] width 32 height 32
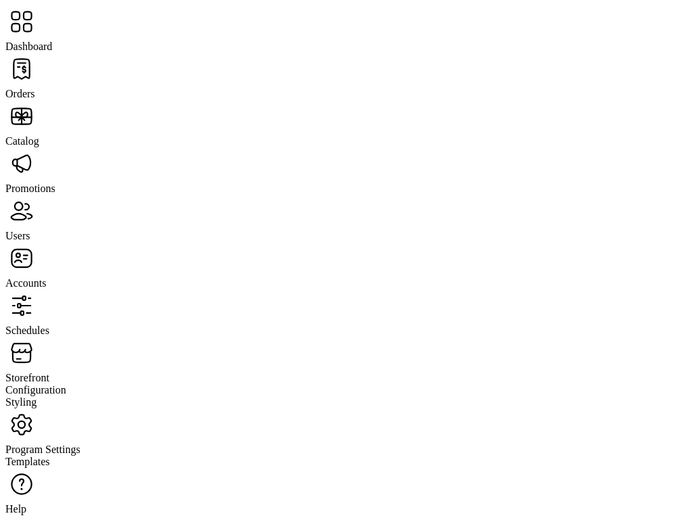
click at [72, 443] on span "Program Settings" at bounding box center [42, 448] width 75 height 11
click at [50, 455] on span "Templates" at bounding box center [27, 460] width 45 height 11
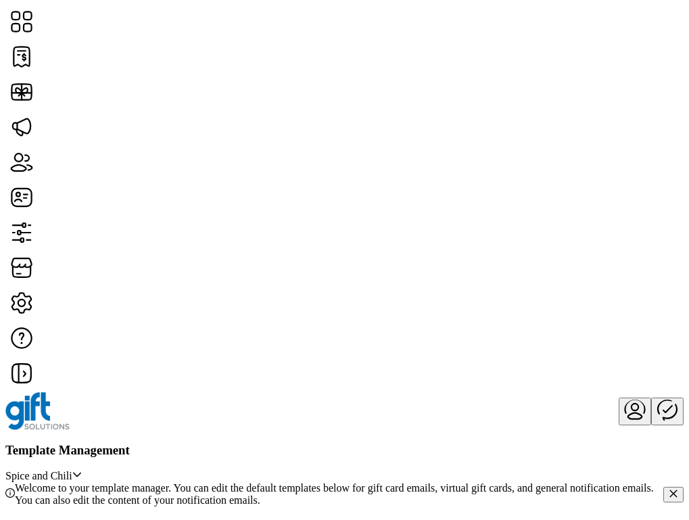
scroll to position [181, 0]
click at [325, 255] on link "Edit Template" at bounding box center [314, 249] width 73 height 11
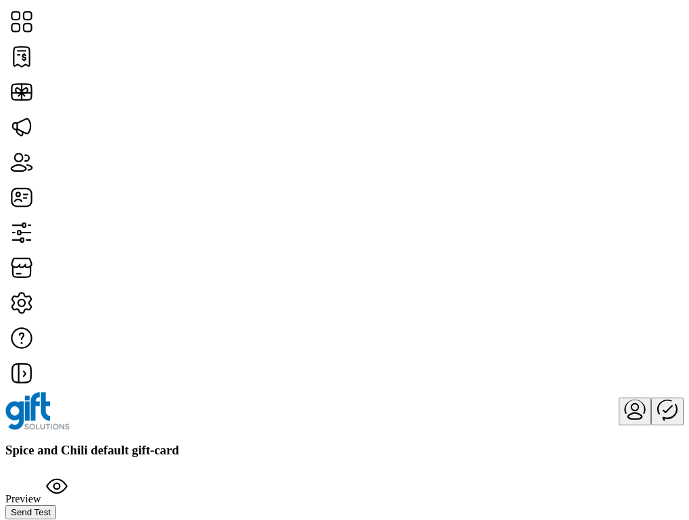
click at [56, 505] on button "Send Test" at bounding box center [30, 512] width 51 height 14
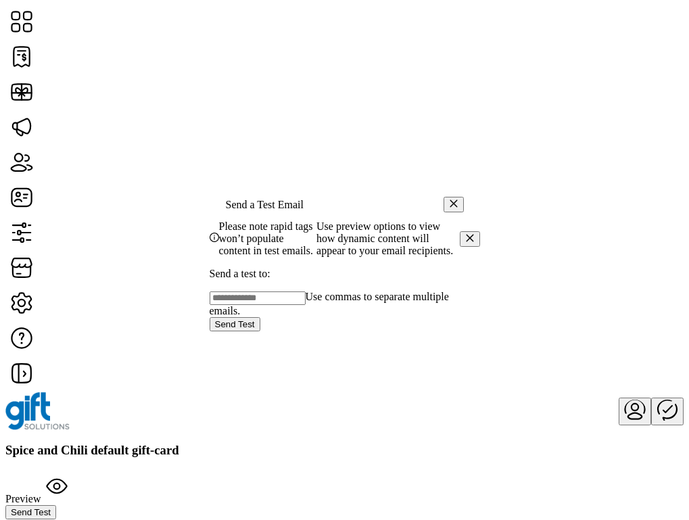
drag, startPoint x: 230, startPoint y: 309, endPoint x: 240, endPoint y: 327, distance: 20.6
drag, startPoint x: 234, startPoint y: 278, endPoint x: 246, endPoint y: 297, distance: 22.5
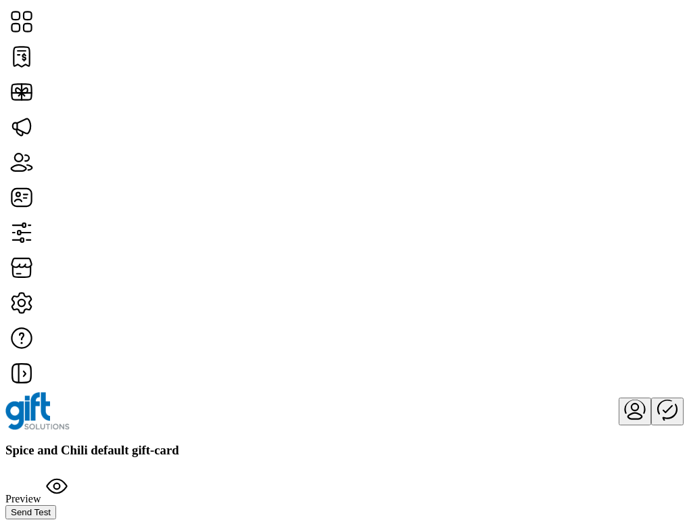
click at [56, 505] on button "Send Test" at bounding box center [30, 512] width 51 height 14
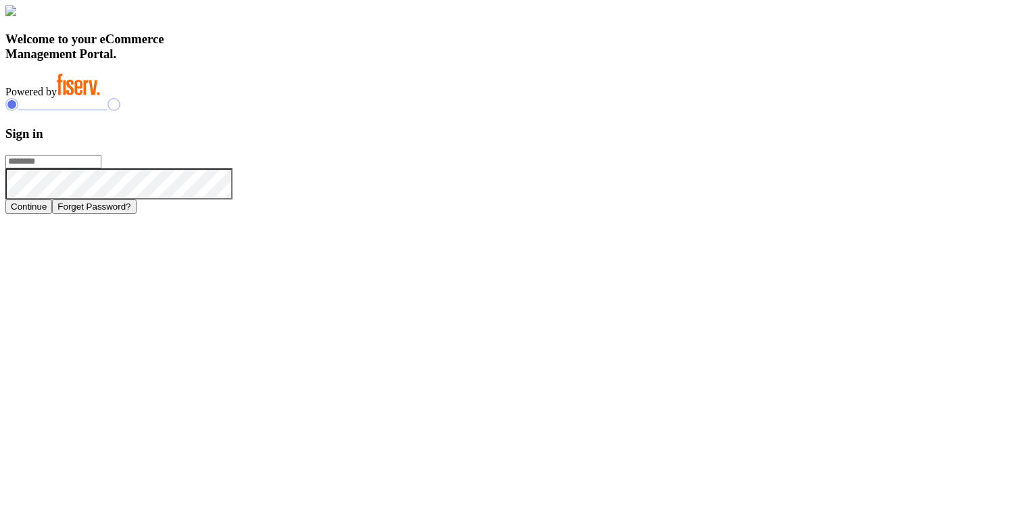
type input "**********"
click at [52, 214] on button "Continue" at bounding box center [28, 206] width 47 height 14
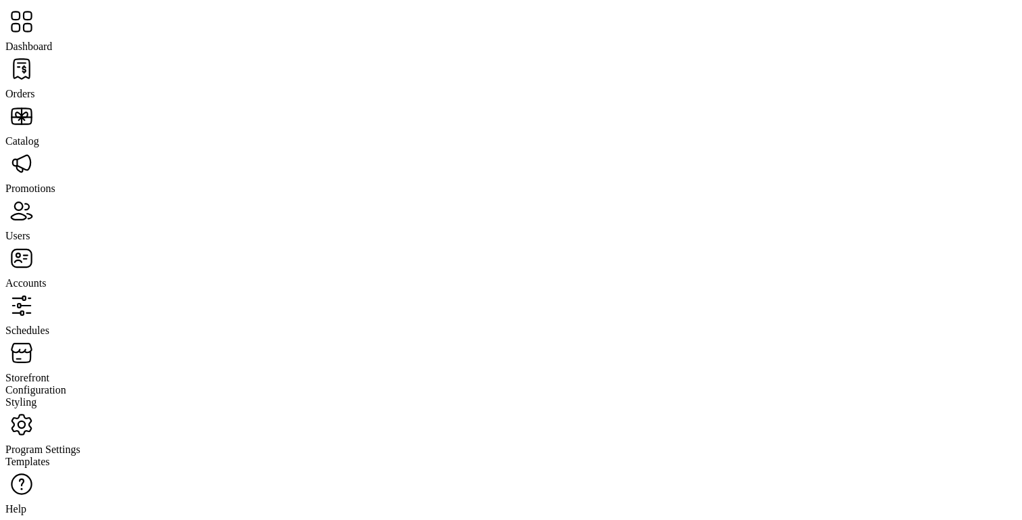
click at [49, 372] on span "Storefront" at bounding box center [27, 377] width 44 height 11
click at [66, 384] on span "Configuration" at bounding box center [35, 389] width 61 height 11
click at [78, 443] on span "Program Settings" at bounding box center [42, 448] width 75 height 11
click at [50, 455] on span "Templates" at bounding box center [27, 460] width 45 height 11
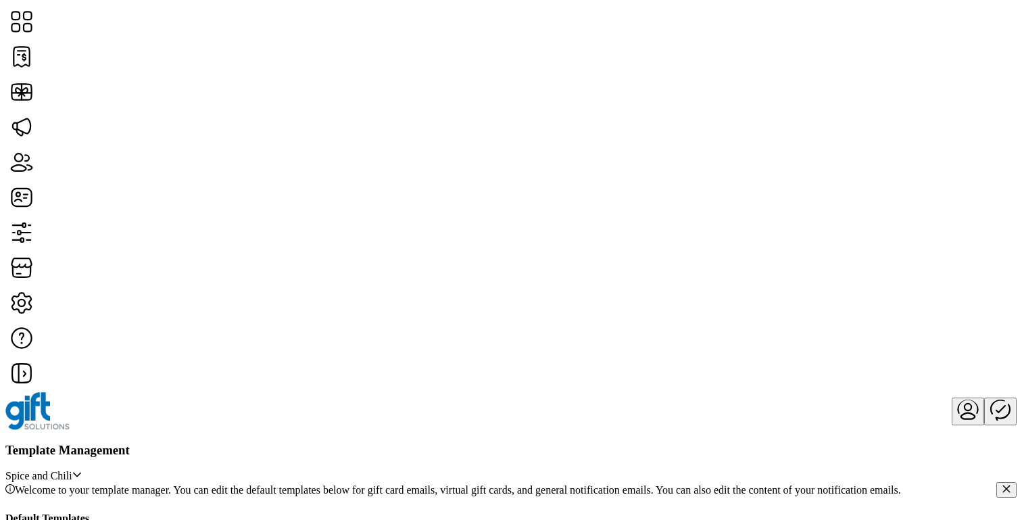
scroll to position [273, 0]
click at [441, 147] on span "Edit Template" at bounding box center [417, 141] width 61 height 11
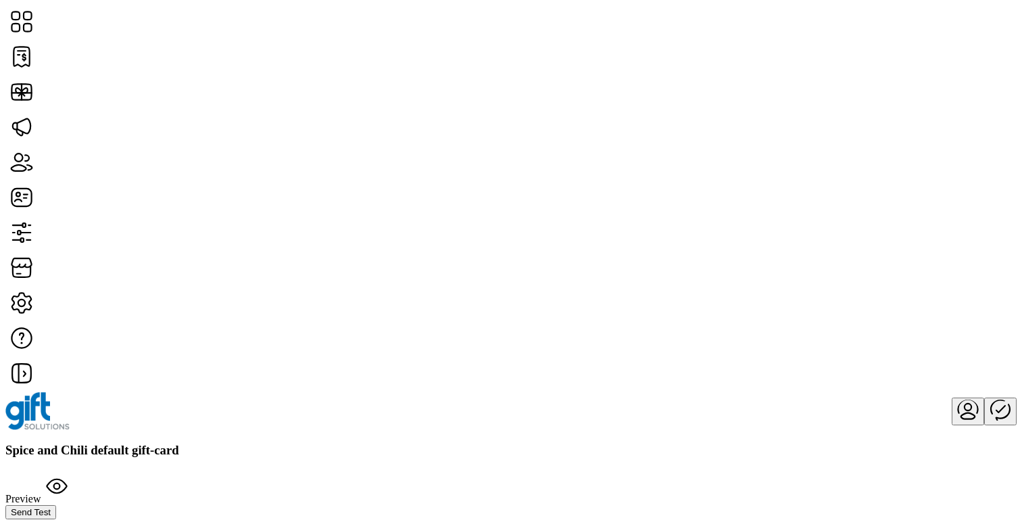
click at [51, 507] on span "Send Test" at bounding box center [31, 512] width 40 height 10
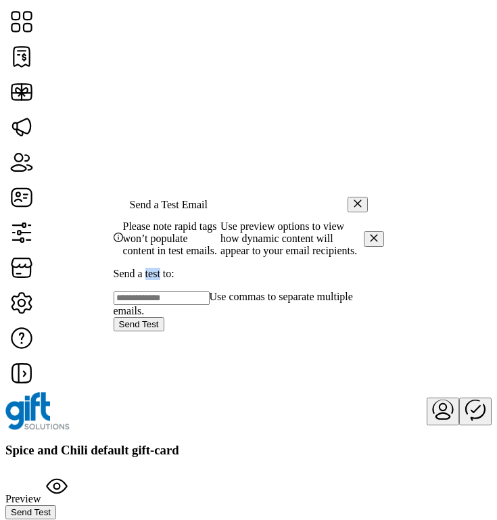
click at [184, 280] on p "Send a test to:" at bounding box center [249, 274] width 270 height 12
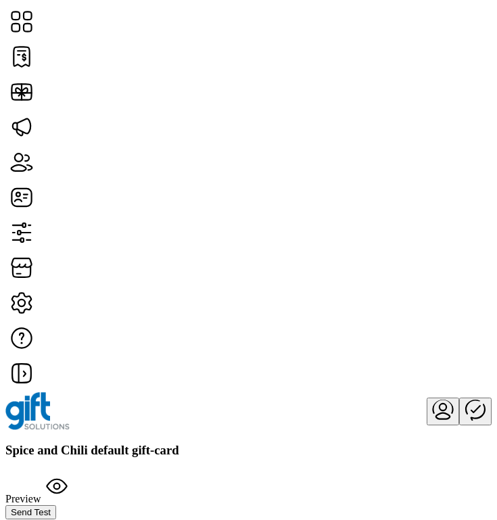
click at [51, 507] on span "Send Test" at bounding box center [31, 512] width 40 height 10
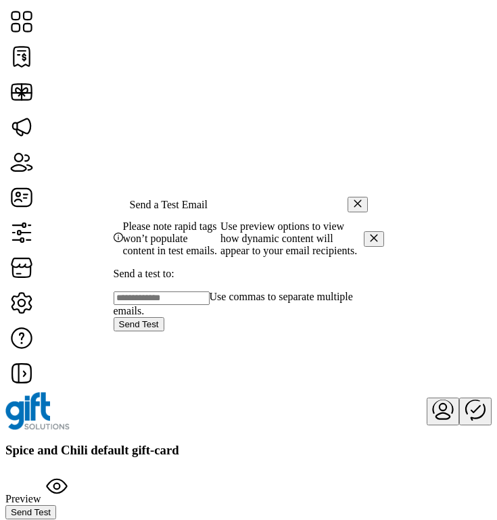
click at [357, 197] on button "button" at bounding box center [357, 205] width 20 height 16
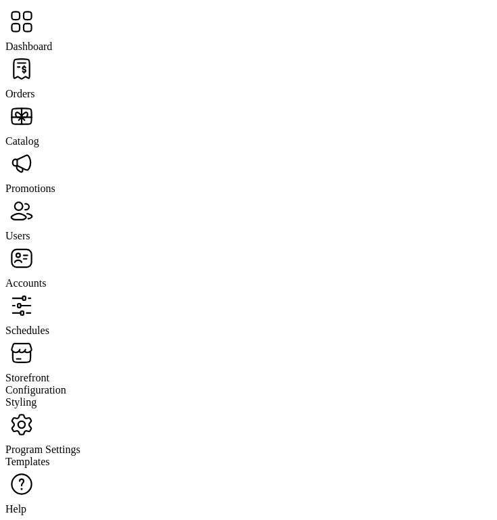
click at [74, 443] on span "Program Settings" at bounding box center [42, 448] width 75 height 11
click at [50, 455] on span "Templates" at bounding box center [27, 460] width 45 height 11
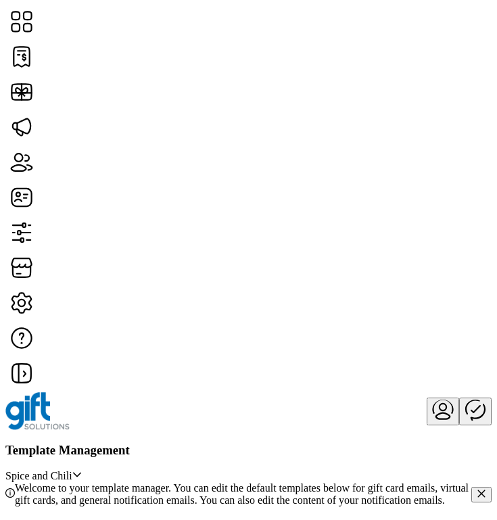
scroll to position [178, 0]
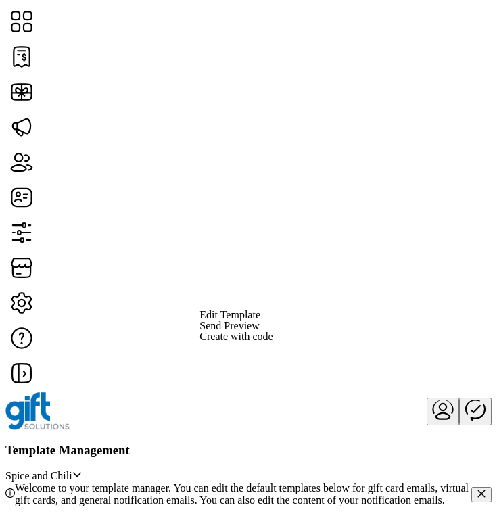
click at [259, 331] on span "Send Preview" at bounding box center [228, 325] width 59 height 11
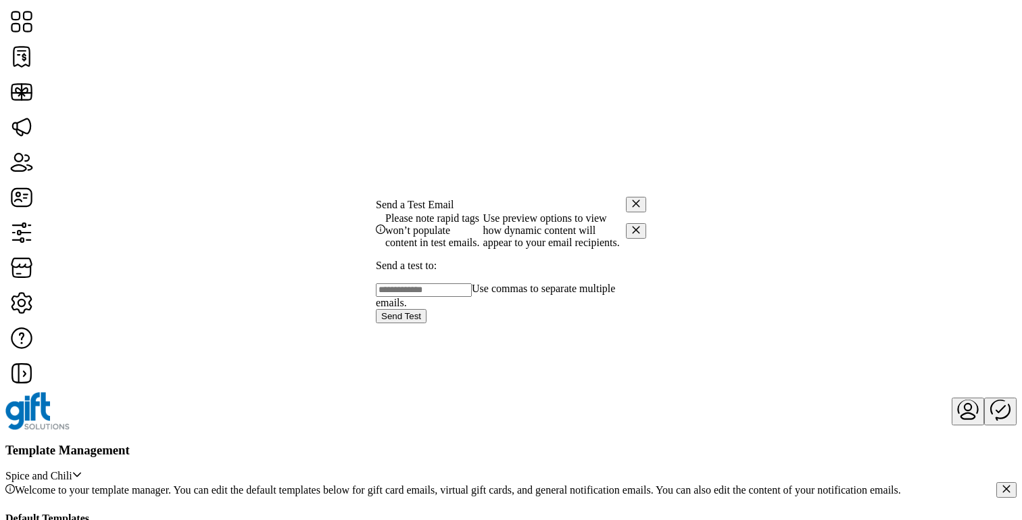
click at [496, 219] on span "Use preview options to view how dynamic content will appear to your email recip…" at bounding box center [554, 230] width 143 height 36
click at [496, 200] on icon "button" at bounding box center [635, 203] width 7 height 7
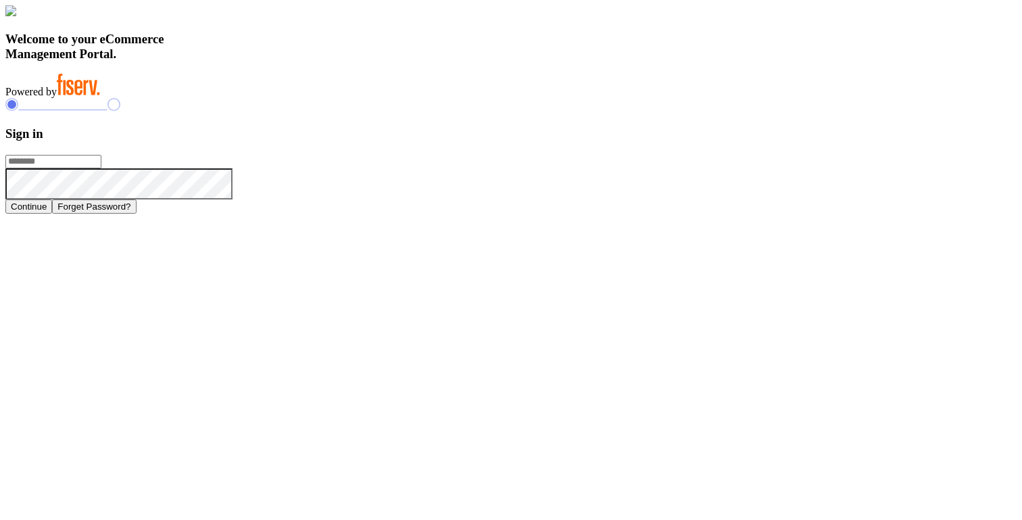
type input "**********"
click at [725, 141] on h3 "Sign in" at bounding box center [510, 133] width 1011 height 15
click at [433, 61] on h3 "Welcome to your eCommerce Management Portal." at bounding box center [510, 47] width 1011 height 30
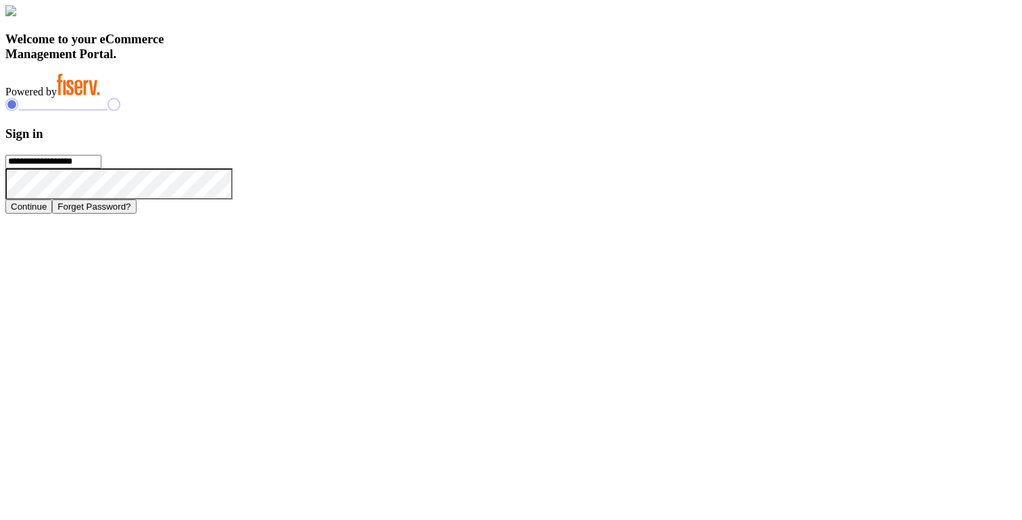
click at [433, 61] on h3 "Welcome to your eCommerce Management Portal." at bounding box center [510, 47] width 1011 height 30
click at [386, 61] on h3 "Welcome to your eCommerce Management Portal." at bounding box center [510, 47] width 1011 height 30
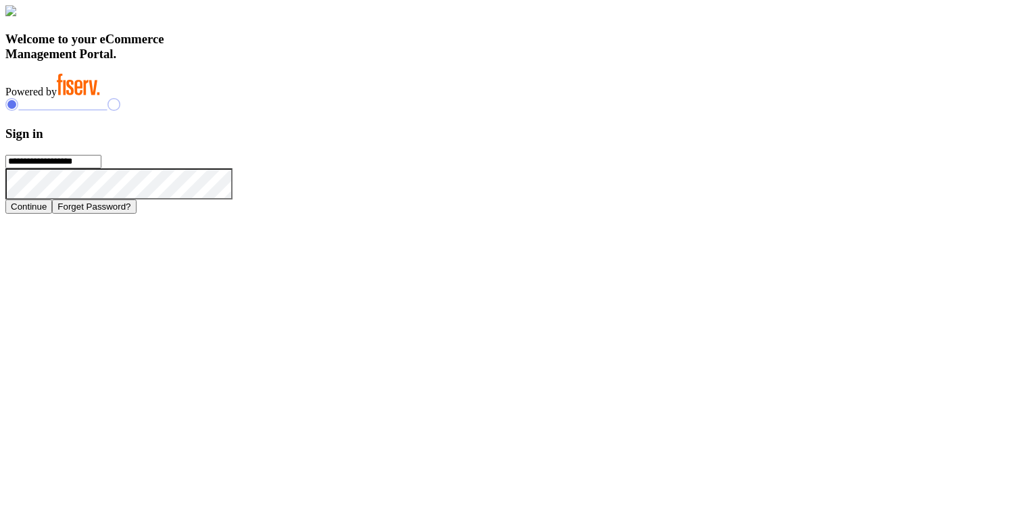
click at [418, 61] on h3 "Welcome to your eCommerce Management Portal." at bounding box center [510, 47] width 1011 height 30
click at [409, 61] on h3 "Welcome to your eCommerce Management Portal." at bounding box center [510, 47] width 1011 height 30
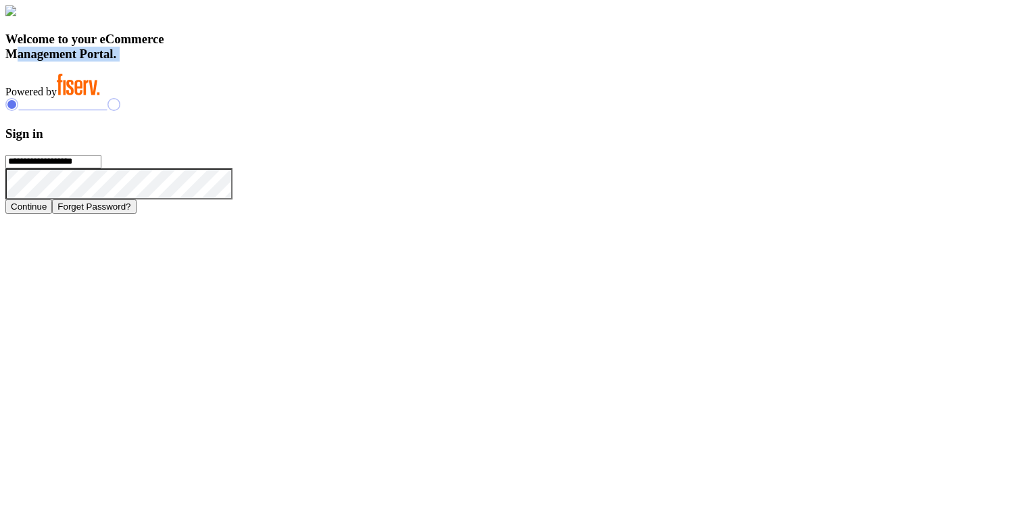
click at [409, 61] on h3 "Welcome to your eCommerce Management Portal." at bounding box center [510, 47] width 1011 height 30
click at [357, 61] on h3 "Welcome to your eCommerce Management Portal." at bounding box center [510, 47] width 1011 height 30
click at [346, 61] on h3 "Welcome to your eCommerce Management Portal." at bounding box center [510, 47] width 1011 height 30
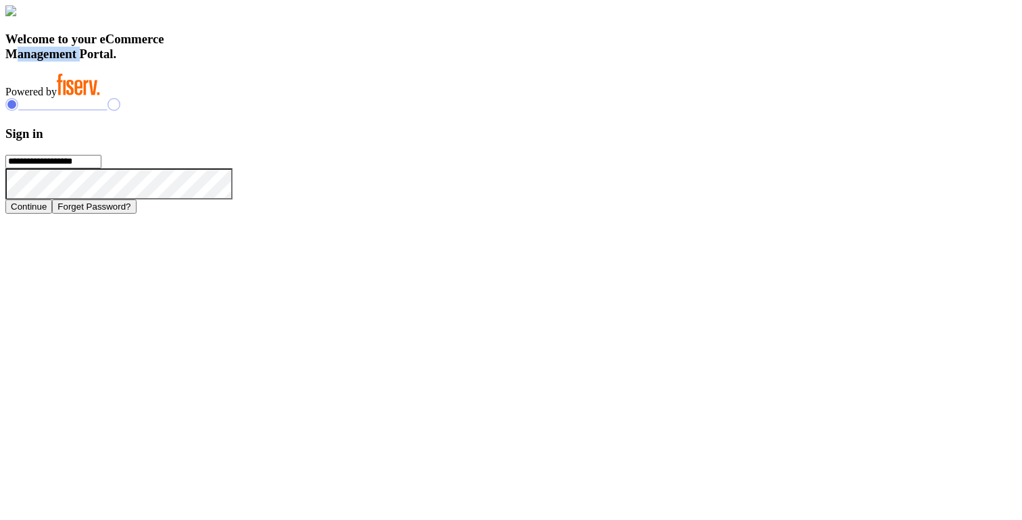
click at [346, 61] on h3 "Welcome to your eCommerce Management Portal." at bounding box center [510, 47] width 1011 height 30
click at [328, 61] on h3 "Welcome to your eCommerce Management Portal." at bounding box center [510, 47] width 1011 height 30
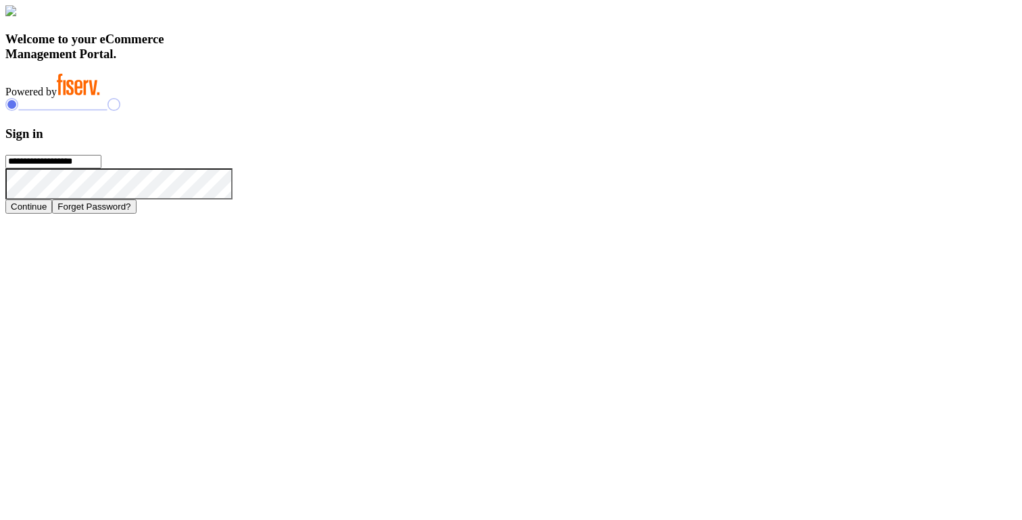
click at [330, 61] on h3 "Welcome to your eCommerce Management Portal." at bounding box center [510, 47] width 1011 height 30
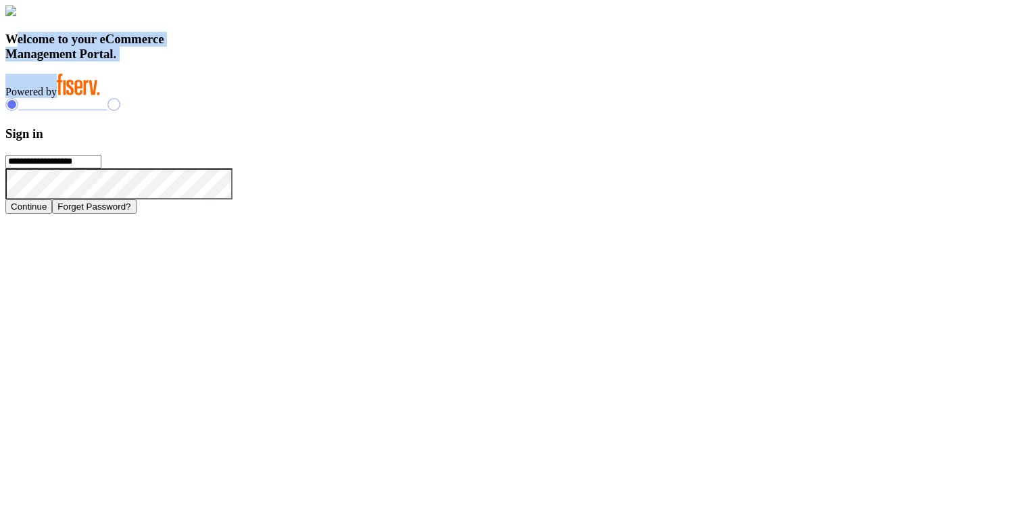
drag, startPoint x: 229, startPoint y: 347, endPoint x: 418, endPoint y: 443, distance: 211.5
click at [418, 98] on div "Welcome to your eCommerce Management Portal. Powered by" at bounding box center [510, 51] width 1011 height 93
click at [398, 61] on h3 "Welcome to your eCommerce Management Portal." at bounding box center [510, 47] width 1011 height 30
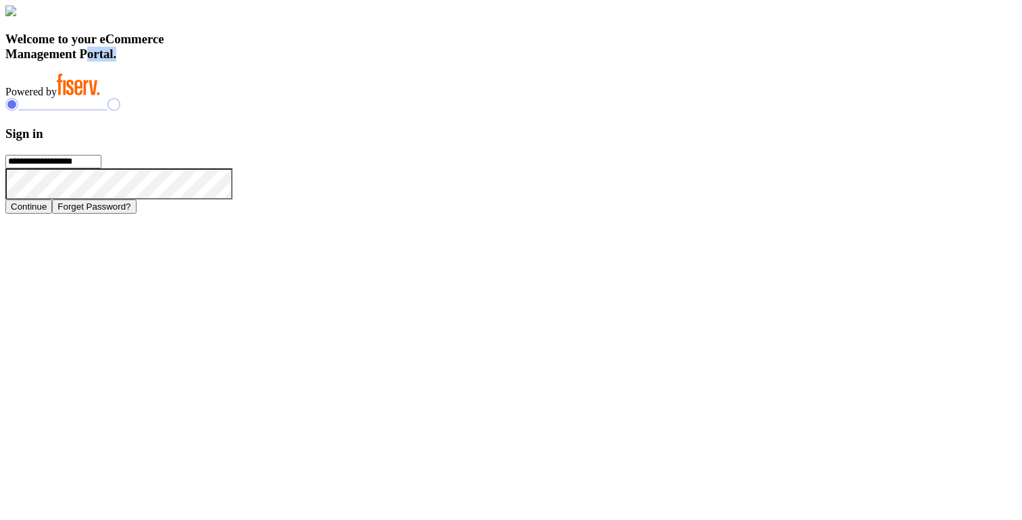
click at [398, 61] on h3 "Welcome to your eCommerce Management Portal." at bounding box center [510, 47] width 1011 height 30
click at [370, 61] on h3 "Welcome to your eCommerce Management Portal." at bounding box center [510, 47] width 1011 height 30
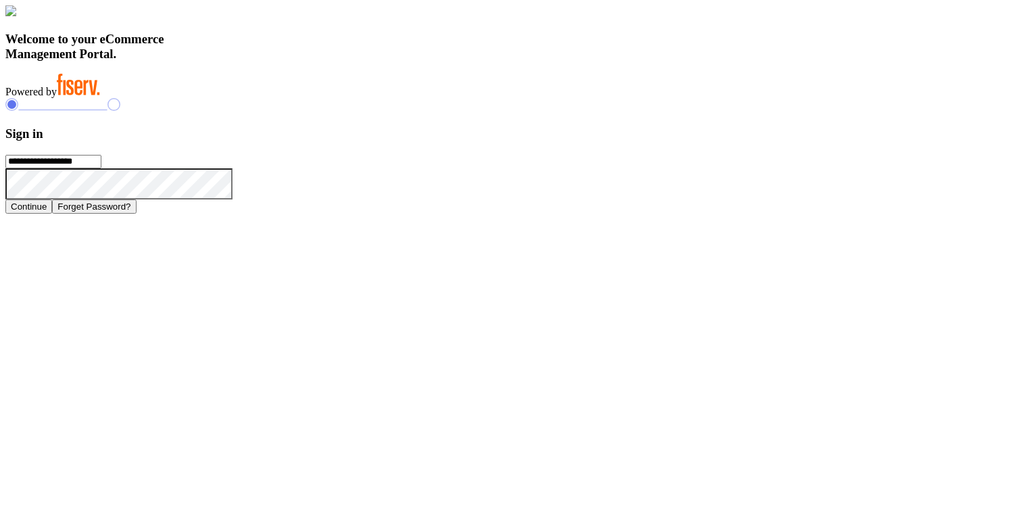
click at [372, 61] on h3 "Welcome to your eCommerce Management Portal." at bounding box center [510, 47] width 1011 height 30
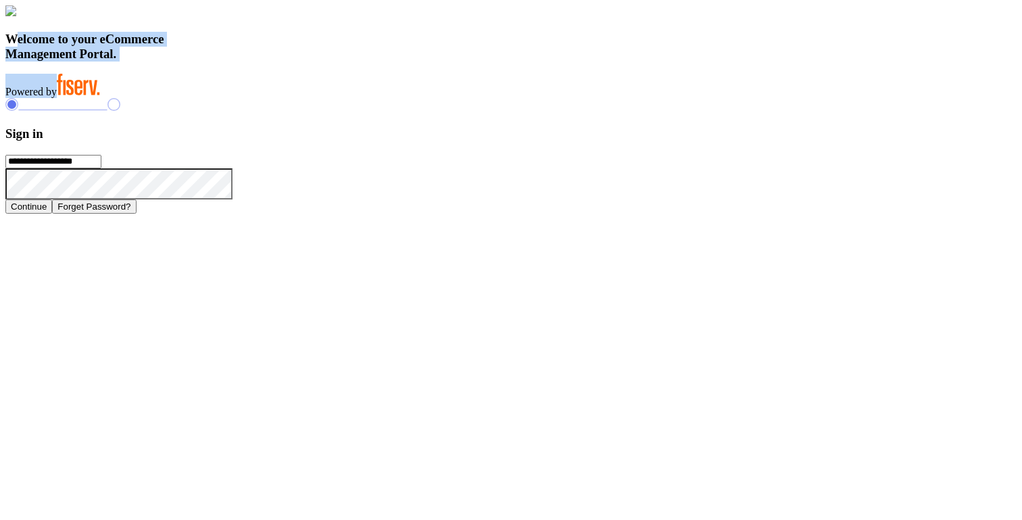
drag, startPoint x: 228, startPoint y: 349, endPoint x: 440, endPoint y: 438, distance: 229.9
click at [440, 98] on div "Welcome to your eCommerce Management Portal. Powered by" at bounding box center [510, 51] width 1011 height 93
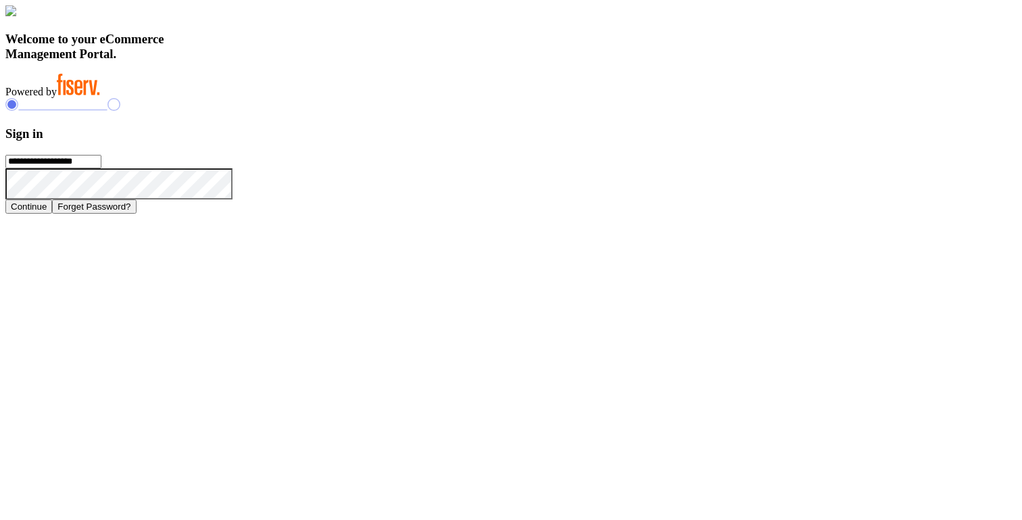
click at [729, 141] on h3 "Sign in" at bounding box center [510, 133] width 1011 height 15
click at [298, 61] on h3 "Welcome to your eCommerce Management Portal." at bounding box center [510, 47] width 1011 height 30
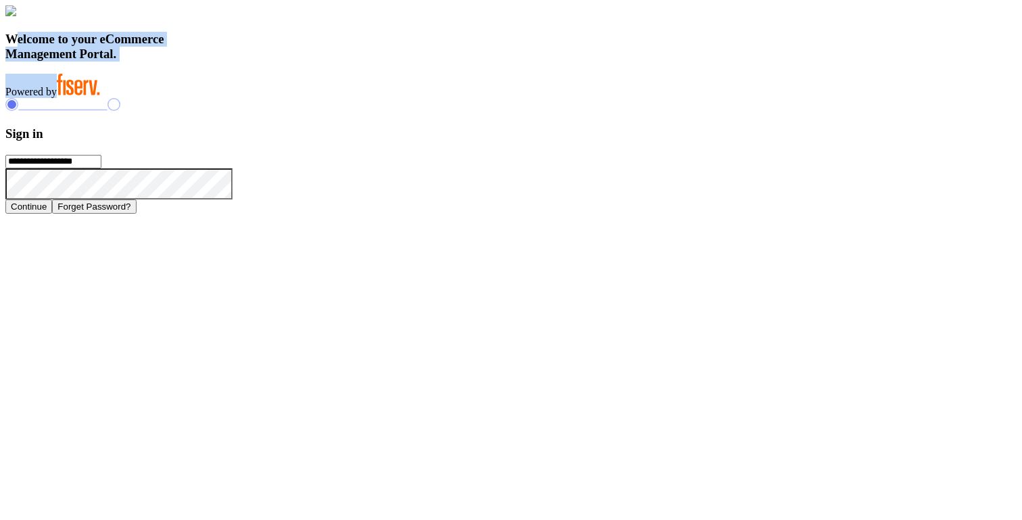
drag, startPoint x: 228, startPoint y: 346, endPoint x: 382, endPoint y: 438, distance: 179.4
click at [382, 98] on div "Welcome to your eCommerce Management Portal. Powered by" at bounding box center [510, 51] width 1011 height 93
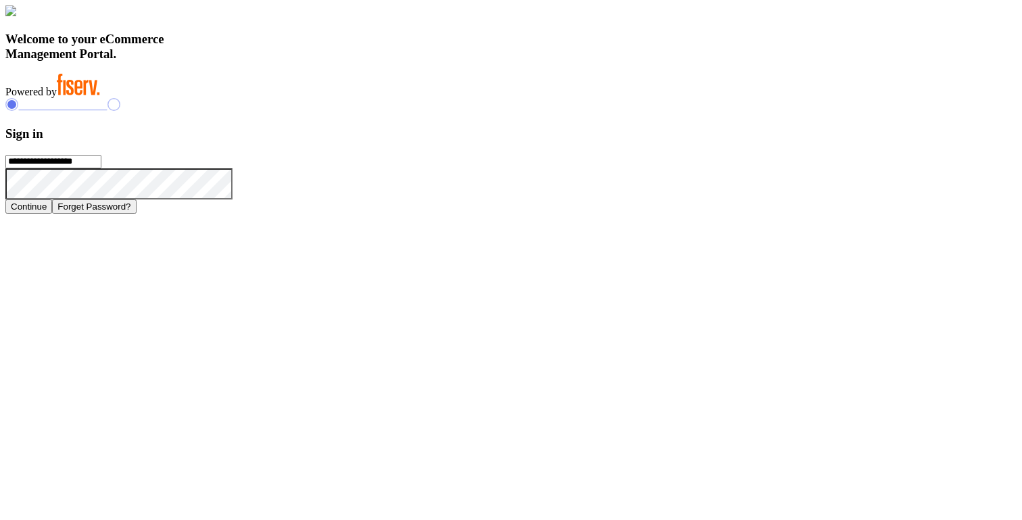
click at [730, 141] on h3 "Sign in" at bounding box center [510, 133] width 1011 height 15
click at [680, 141] on h3 "Sign in" at bounding box center [510, 133] width 1011 height 15
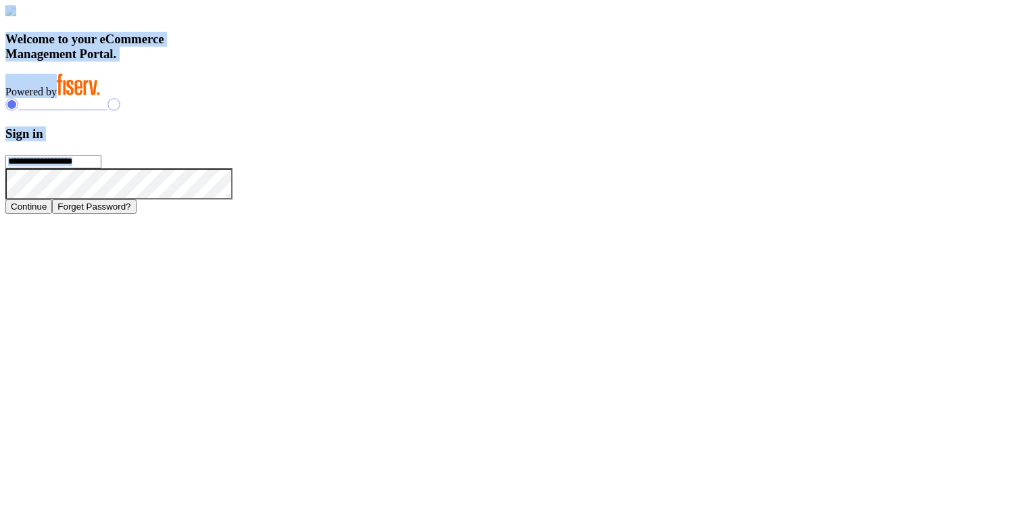
drag, startPoint x: 197, startPoint y: 109, endPoint x: 842, endPoint y: 383, distance: 701.2
click at [793, 214] on div "**********" at bounding box center [510, 109] width 1011 height 208
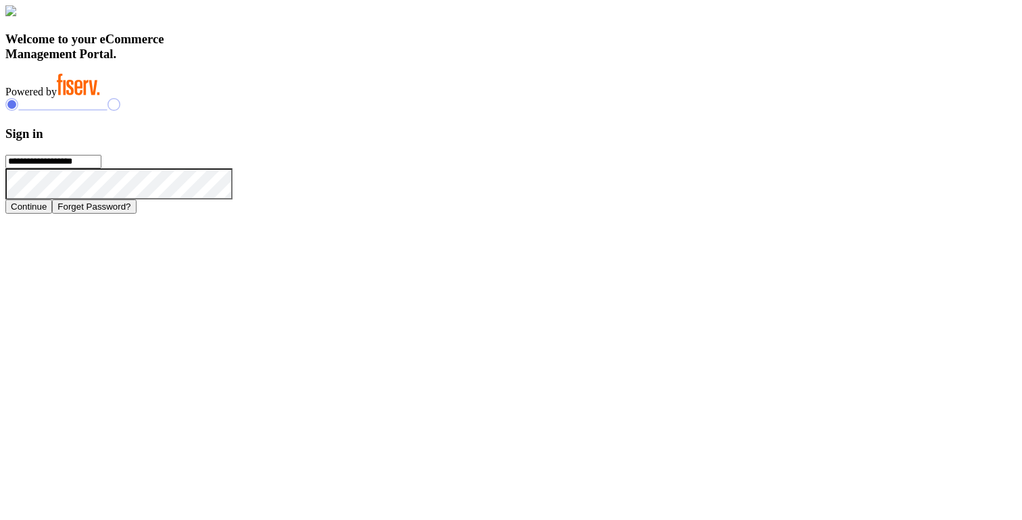
click at [842, 213] on div "**********" at bounding box center [510, 155] width 1011 height 115
click at [706, 141] on h3 "Sign in" at bounding box center [510, 133] width 1011 height 15
click at [366, 61] on h3 "Welcome to your eCommerce Management Portal." at bounding box center [510, 47] width 1011 height 30
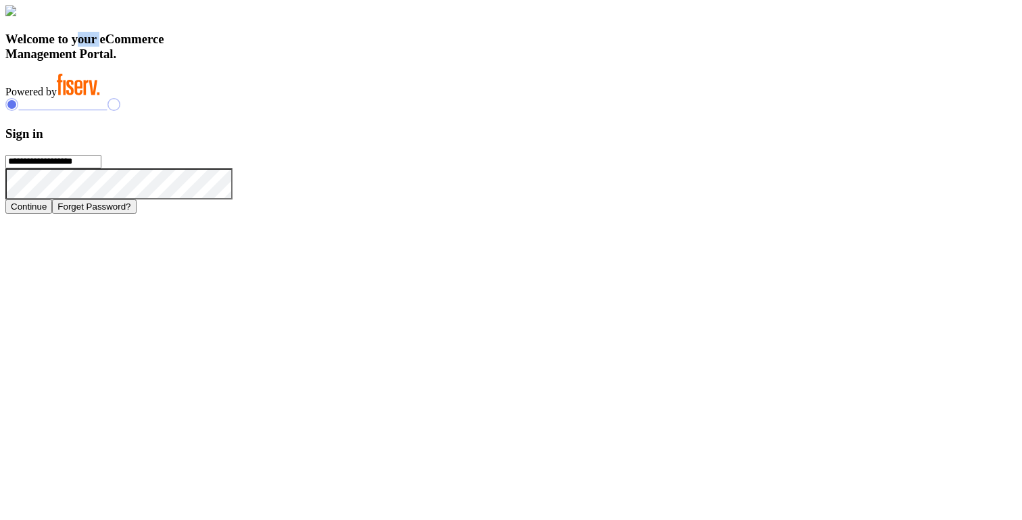
click at [366, 61] on h3 "Welcome to your eCommerce Management Portal." at bounding box center [510, 47] width 1011 height 30
click at [370, 61] on h3 "Welcome to your eCommerce Management Portal." at bounding box center [510, 47] width 1011 height 30
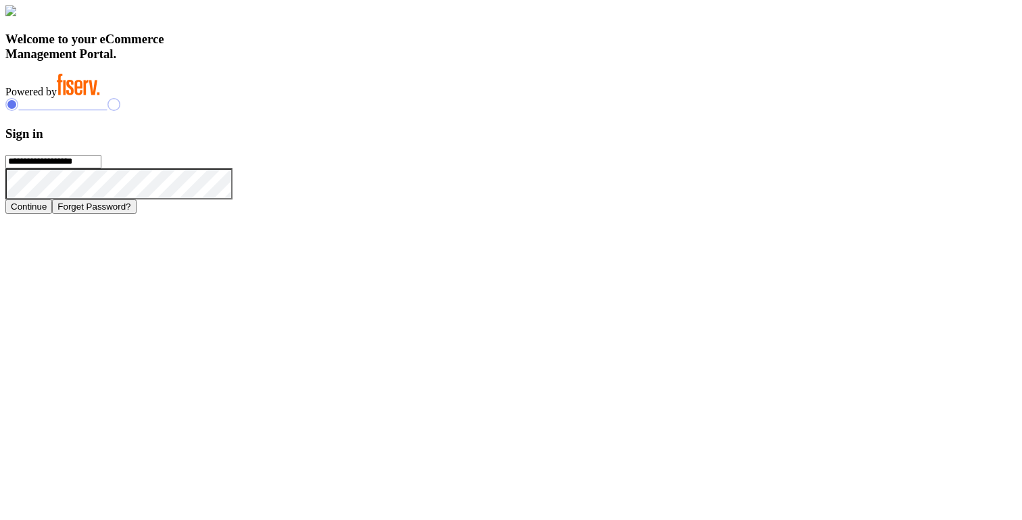
click at [340, 61] on h3 "Welcome to your eCommerce Management Portal." at bounding box center [510, 47] width 1011 height 30
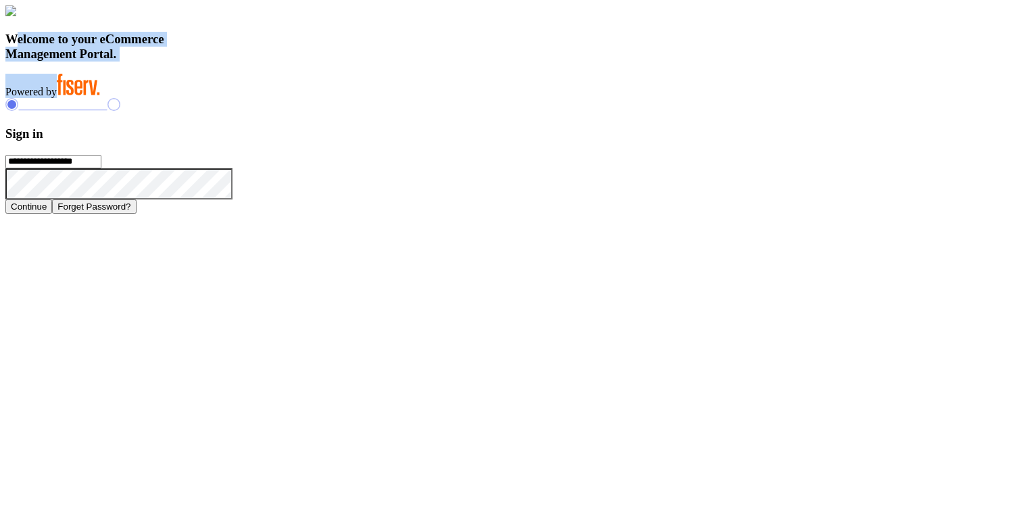
drag, startPoint x: 222, startPoint y: 347, endPoint x: 387, endPoint y: 445, distance: 192.0
click at [387, 98] on div "Welcome to your eCommerce Management Portal. Powered by" at bounding box center [510, 51] width 1011 height 93
click at [395, 61] on h3 "Welcome to your eCommerce Management Portal." at bounding box center [510, 47] width 1011 height 30
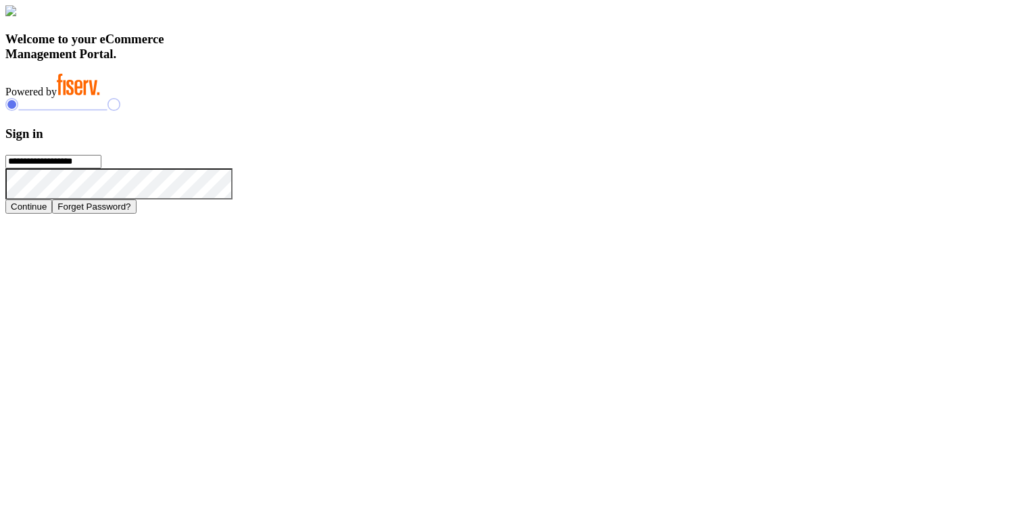
click at [101, 168] on input "**********" at bounding box center [53, 162] width 96 height 14
type input "**********"
click at [52, 214] on button "Continue" at bounding box center [28, 206] width 47 height 14
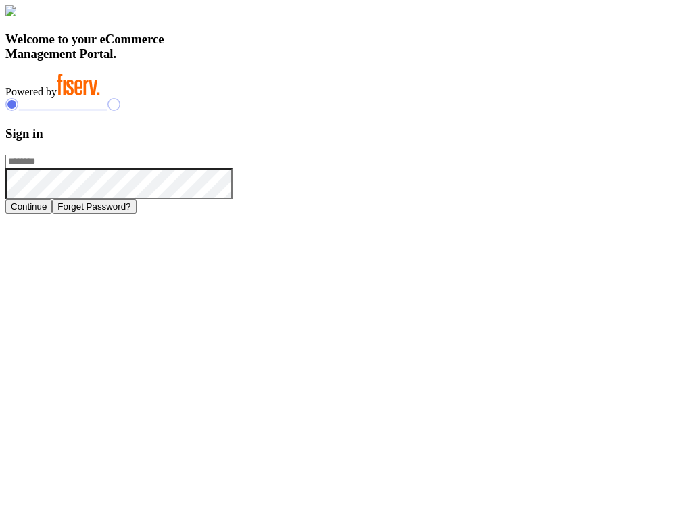
type input "**********"
click at [101, 168] on input "**********" at bounding box center [53, 162] width 96 height 14
type input "**********"
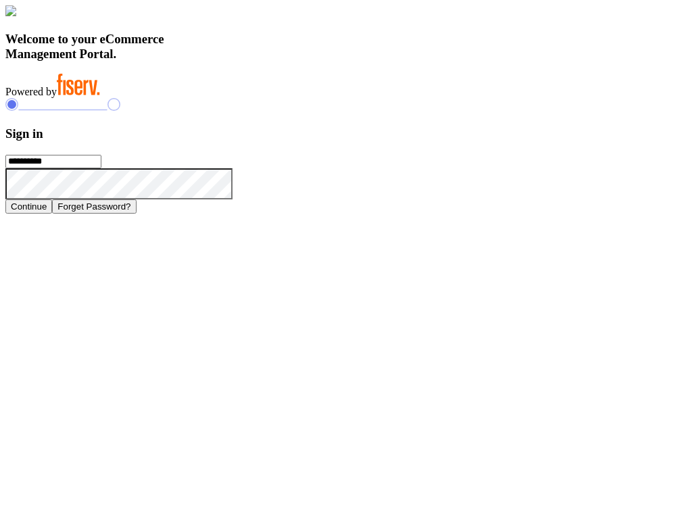
click at [52, 214] on button "Continue" at bounding box center [28, 206] width 47 height 14
